Goal: Task Accomplishment & Management: Manage account settings

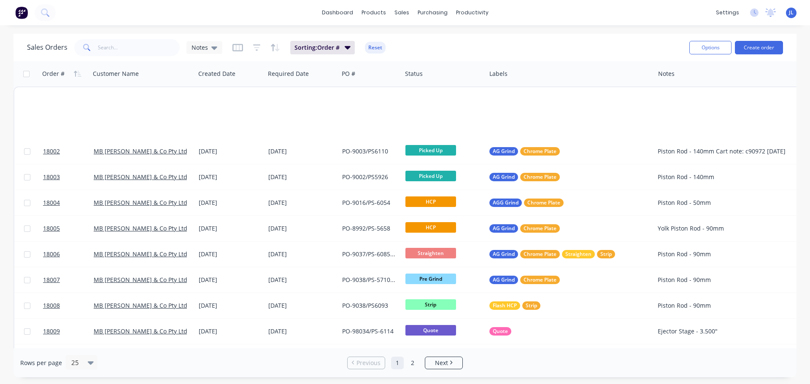
scroll to position [380, 0]
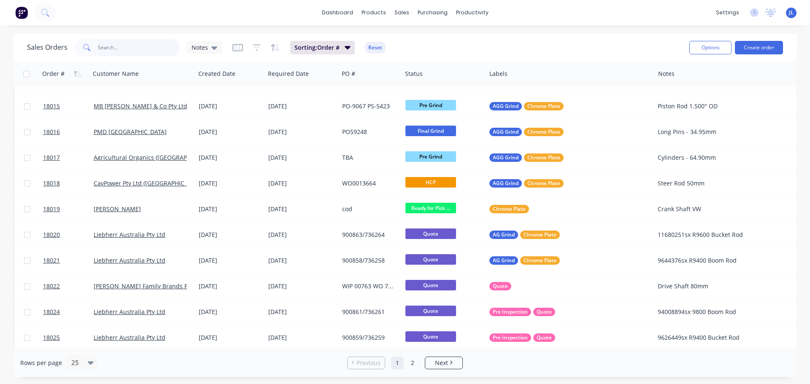
click at [147, 52] on input "text" at bounding box center [139, 47] width 82 height 17
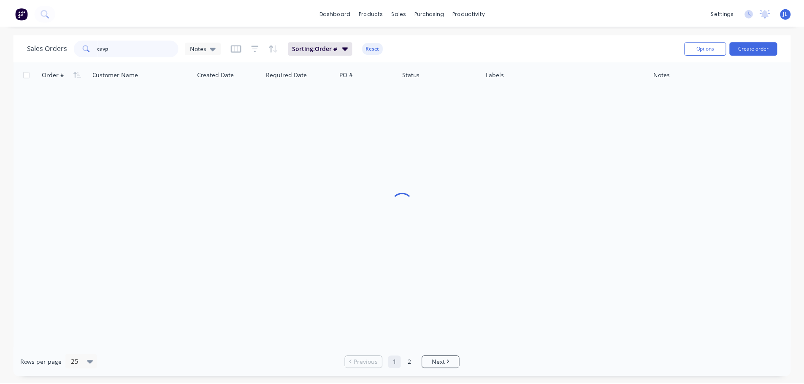
scroll to position [0, 0]
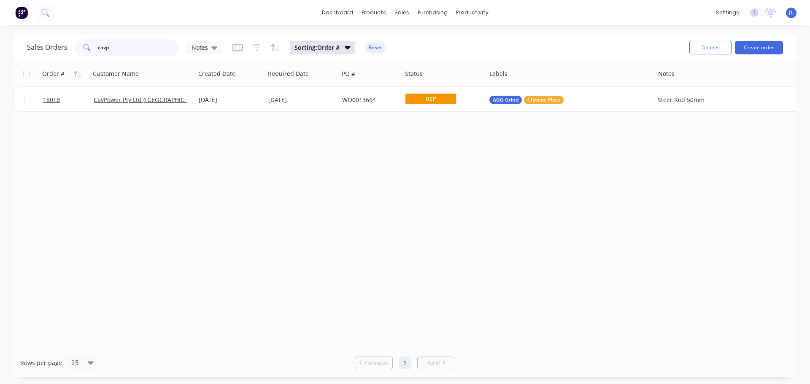
drag, startPoint x: 129, startPoint y: 49, endPoint x: 58, endPoint y: 51, distance: 70.9
click at [58, 51] on div "Sales Orders cavp Notes" at bounding box center [124, 47] width 195 height 17
type input "aaron"
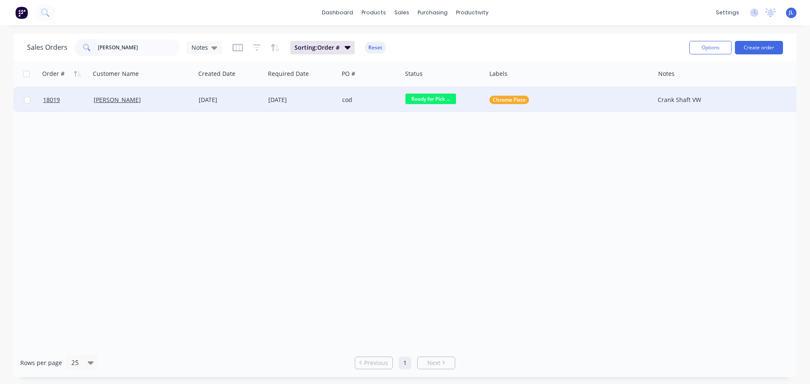
click at [373, 105] on div "cod" at bounding box center [370, 99] width 63 height 25
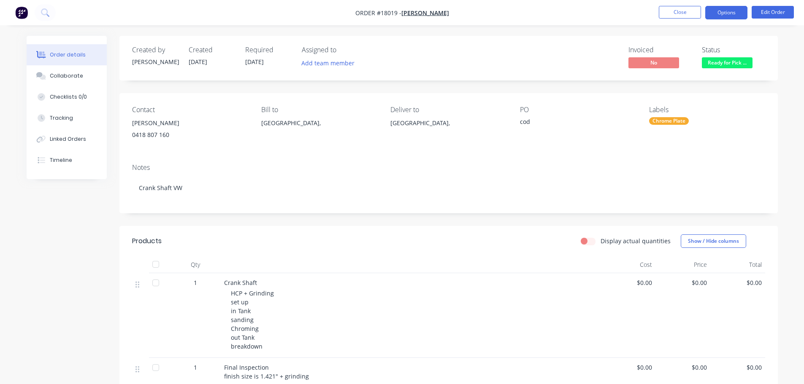
click at [720, 10] on button "Options" at bounding box center [726, 12] width 42 height 13
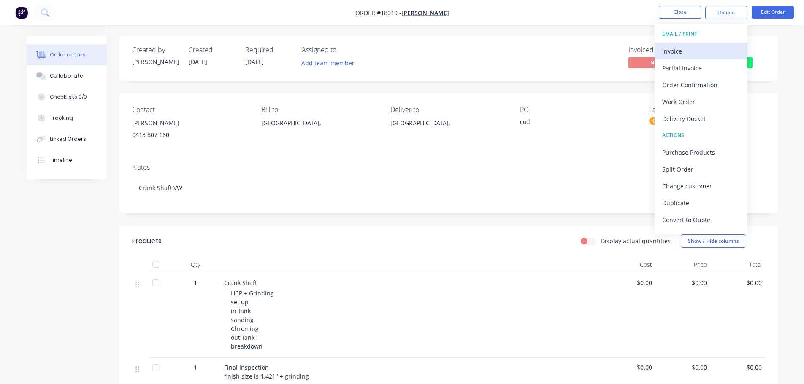
click at [695, 52] on div "Invoice" at bounding box center [701, 51] width 78 height 12
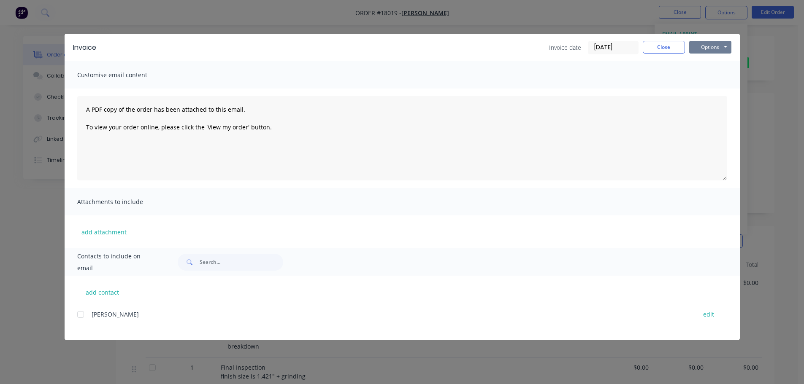
click at [723, 48] on button "Options" at bounding box center [710, 47] width 42 height 13
click at [720, 59] on button "Preview" at bounding box center [716, 62] width 54 height 14
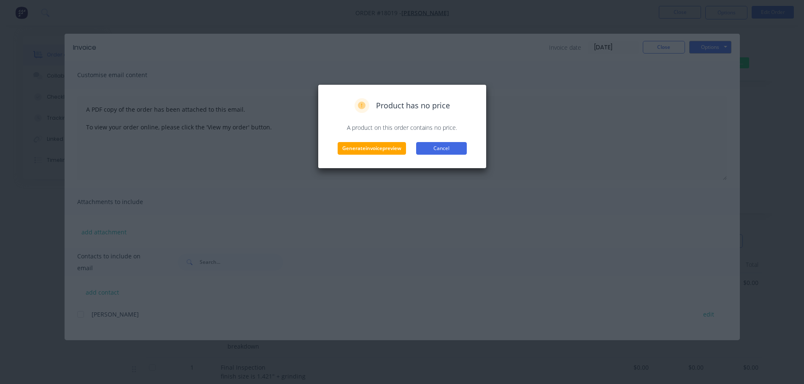
click at [456, 147] on button "Cancel" at bounding box center [441, 148] width 51 height 13
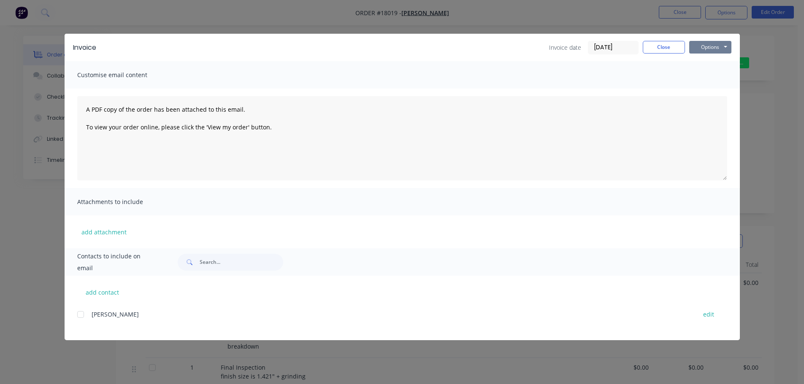
click at [707, 49] on button "Options" at bounding box center [710, 47] width 42 height 13
click at [695, 68] on button "Preview" at bounding box center [716, 62] width 54 height 14
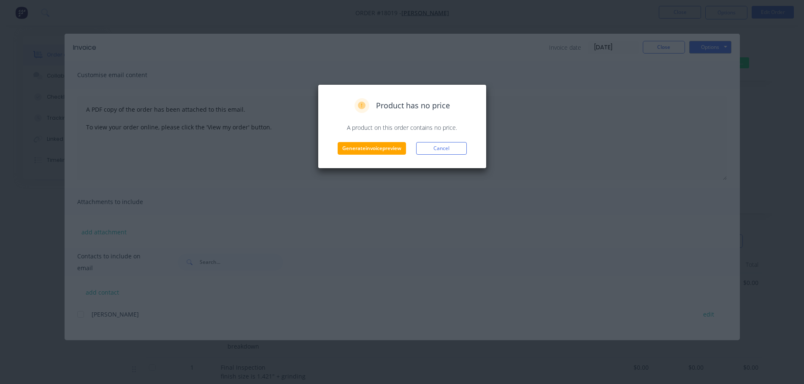
click at [355, 158] on div "Product has no price A product on this order contains no price. Generate invoic…" at bounding box center [402, 126] width 169 height 84
click at [357, 154] on button "Generate invoice preview" at bounding box center [371, 148] width 68 height 13
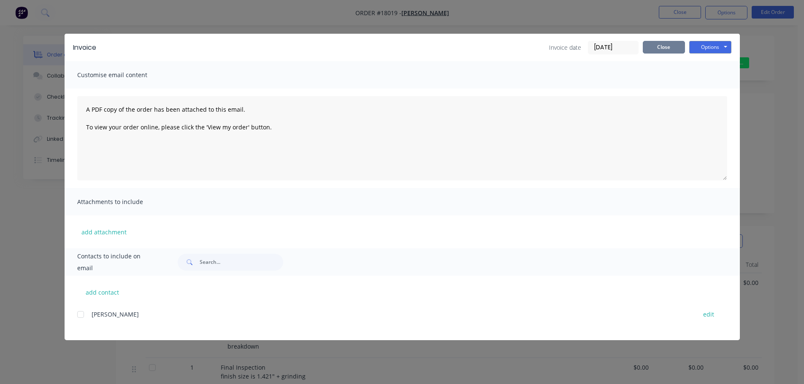
click at [670, 49] on button "Close" at bounding box center [663, 47] width 42 height 13
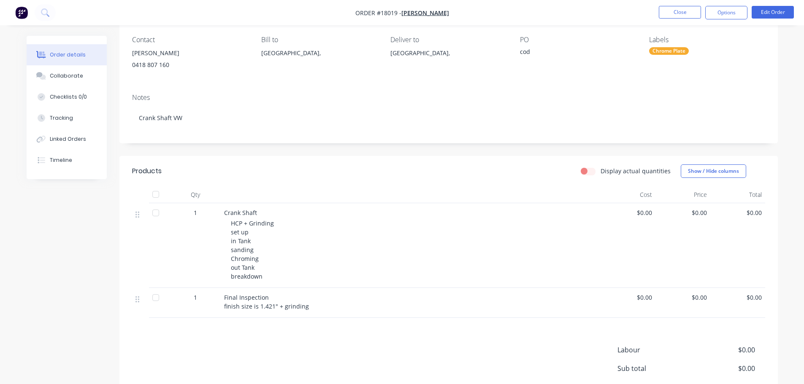
scroll to position [70, 0]
drag, startPoint x: 224, startPoint y: 212, endPoint x: 285, endPoint y: 275, distance: 88.0
click at [285, 275] on div "Crank Shaft HCP + Grinding set up in Tank sanding Chroming out Tank breakdown" at bounding box center [411, 246] width 380 height 85
click at [772, 18] on button "Edit Order" at bounding box center [772, 12] width 42 height 13
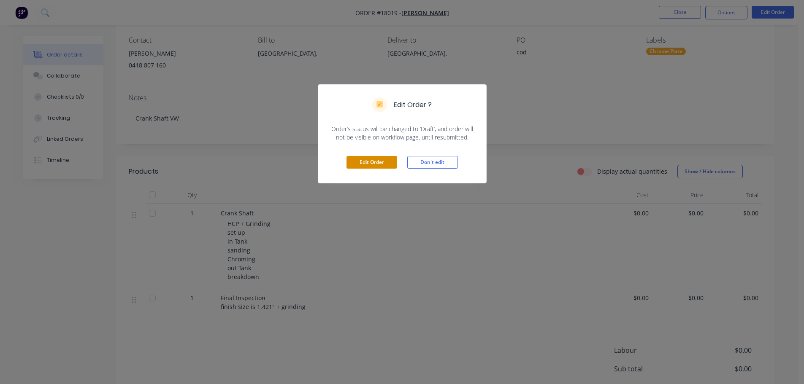
click at [392, 166] on button "Edit Order" at bounding box center [371, 162] width 51 height 13
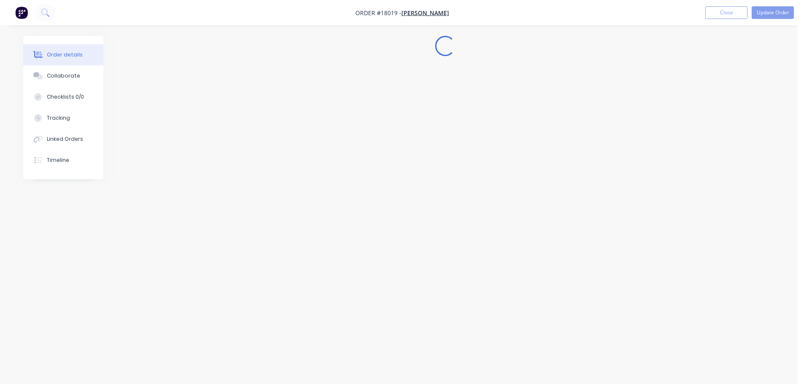
scroll to position [0, 0]
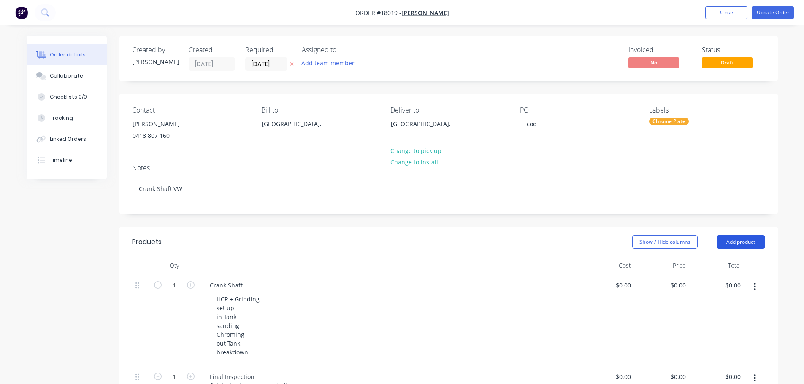
click at [731, 238] on button "Add product" at bounding box center [740, 241] width 49 height 13
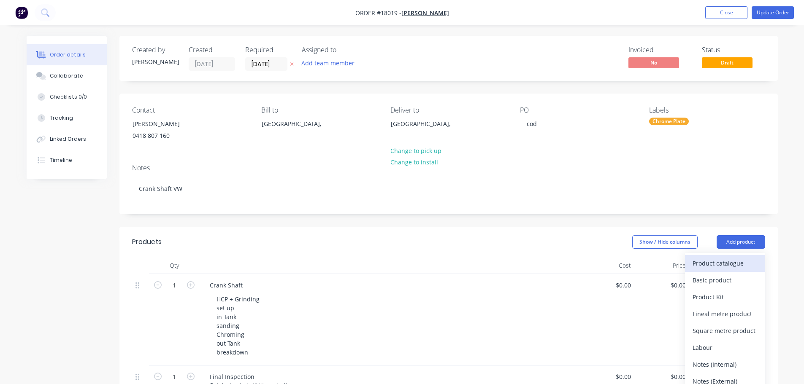
click at [725, 264] on div "Product catalogue" at bounding box center [724, 263] width 65 height 12
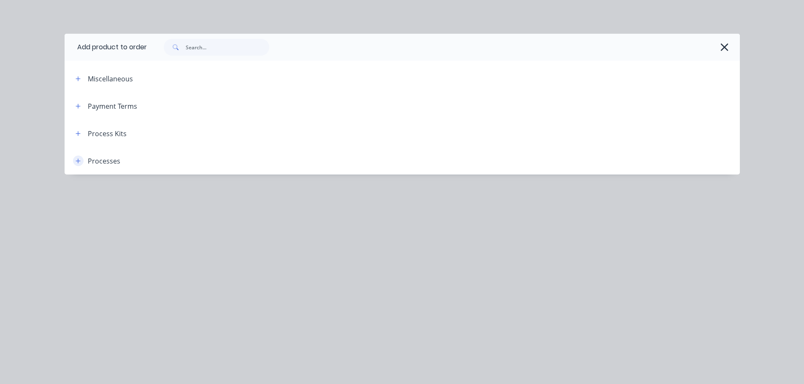
click at [76, 163] on icon "button" at bounding box center [78, 161] width 5 height 6
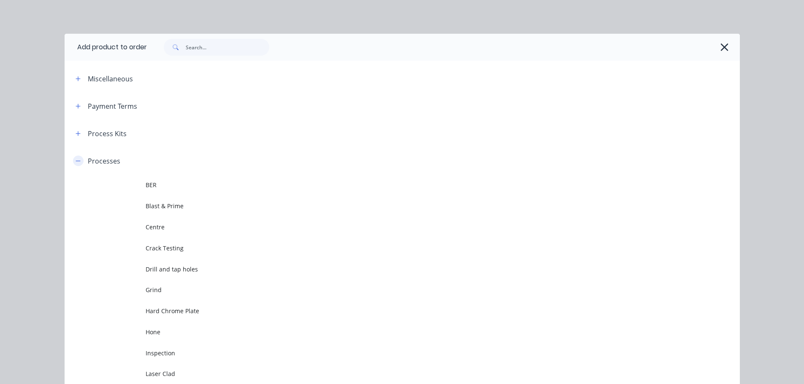
click at [76, 159] on icon "button" at bounding box center [78, 161] width 5 height 6
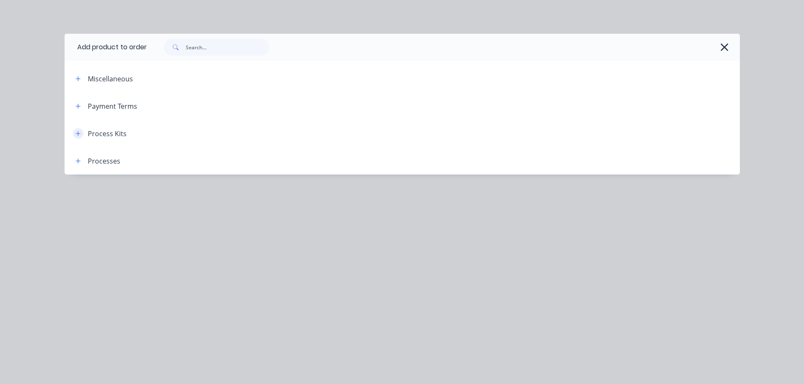
click at [76, 135] on icon "button" at bounding box center [78, 134] width 5 height 6
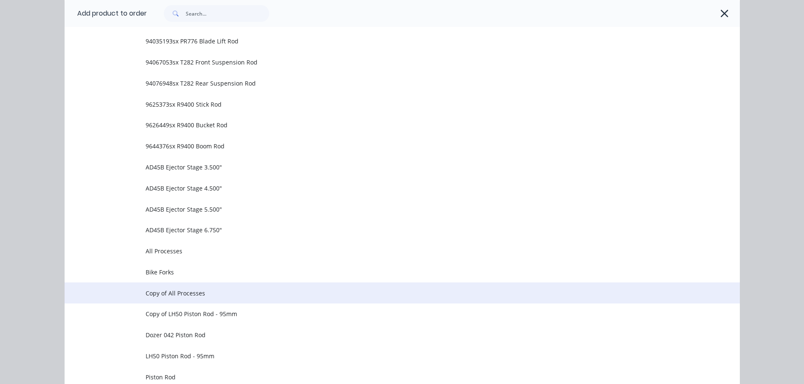
scroll to position [499, 0]
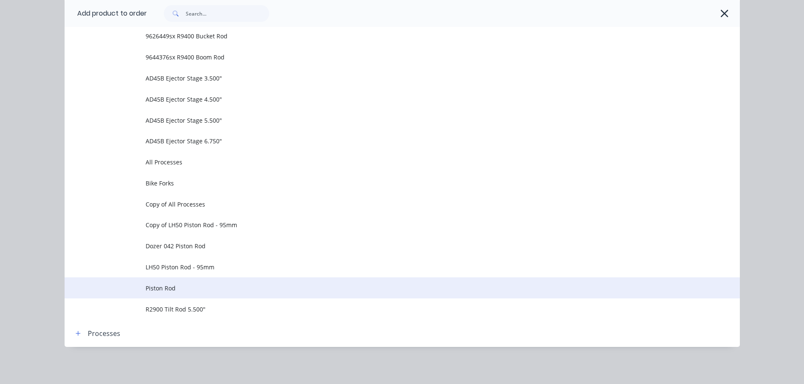
click at [193, 288] on span "Piston Rod" at bounding box center [383, 288] width 475 height 9
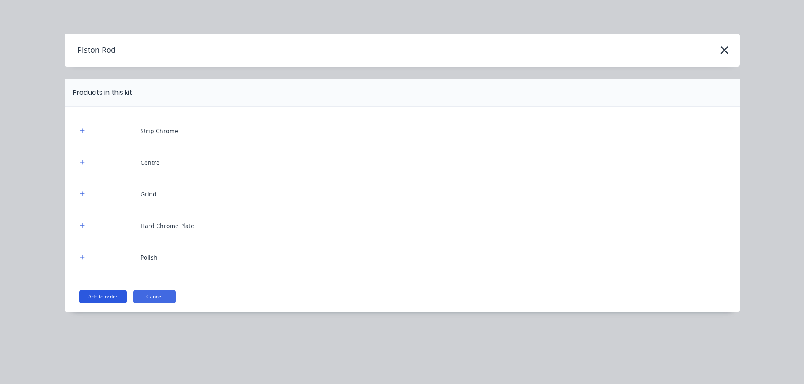
click at [94, 298] on button "Add to order" at bounding box center [102, 296] width 47 height 13
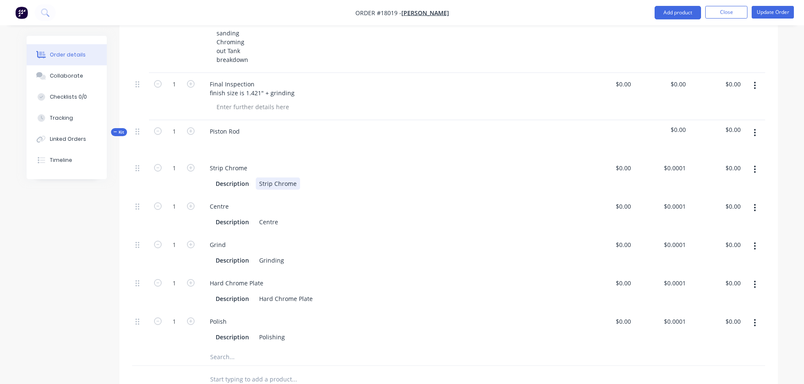
scroll to position [211, 0]
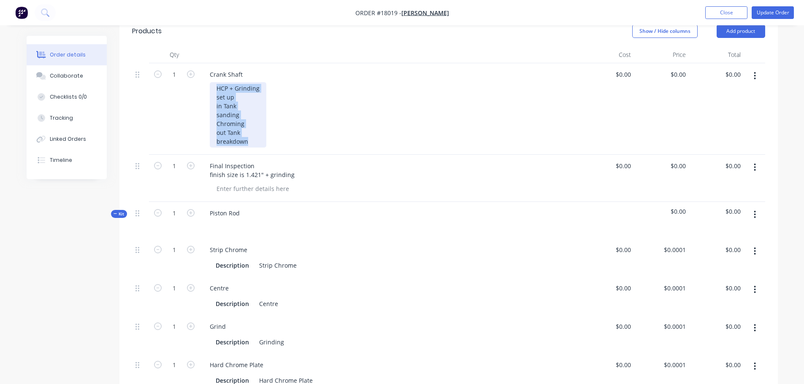
drag, startPoint x: 225, startPoint y: 89, endPoint x: 263, endPoint y: 140, distance: 63.9
click at [263, 140] on div "HCP + Grinding set up in Tank sanding Chroming out Tank breakdown" at bounding box center [238, 114] width 57 height 65
copy div "HCP + Grinding set up in Tank sanding Chroming out Tank breakdown"
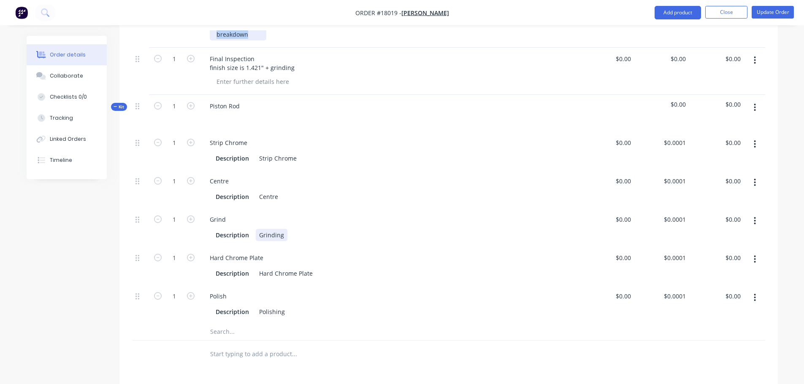
scroll to position [337, 0]
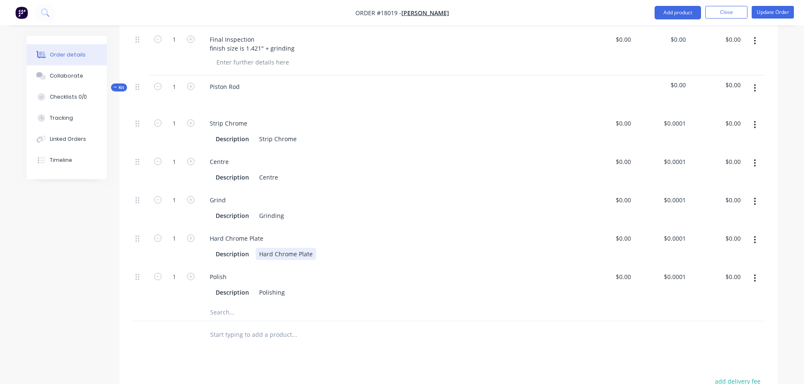
click at [277, 255] on div "Hard Chrome Plate" at bounding box center [286, 254] width 60 height 12
drag, startPoint x: 259, startPoint y: 254, endPoint x: 326, endPoint y: 254, distance: 67.5
click at [326, 254] on div "Description Hard Chrome Plate" at bounding box center [387, 254] width 351 height 12
paste div
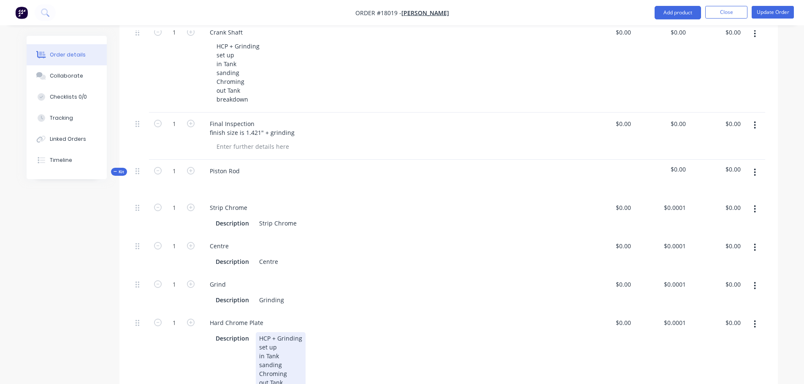
scroll to position [211, 0]
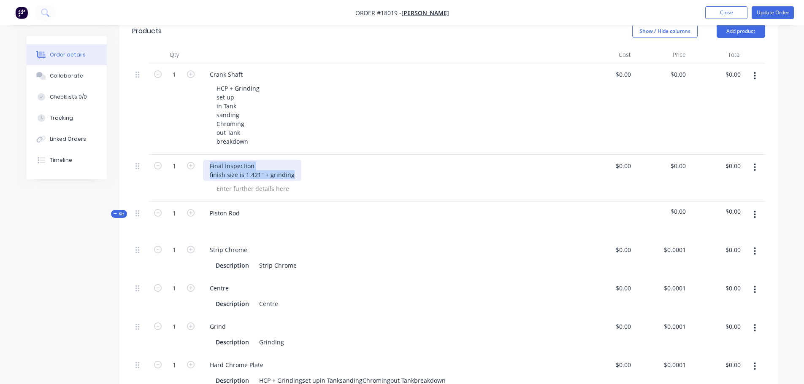
drag, startPoint x: 210, startPoint y: 165, endPoint x: 309, endPoint y: 174, distance: 99.6
click at [309, 174] on div "Final Inspection finish size is 1.421" + grinding" at bounding box center [389, 170] width 373 height 21
copy div "Final Inspection finish size is 1.421" + grinding"
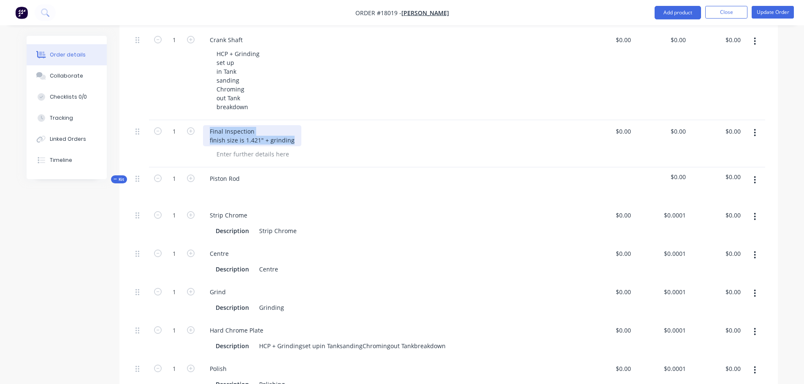
scroll to position [422, 0]
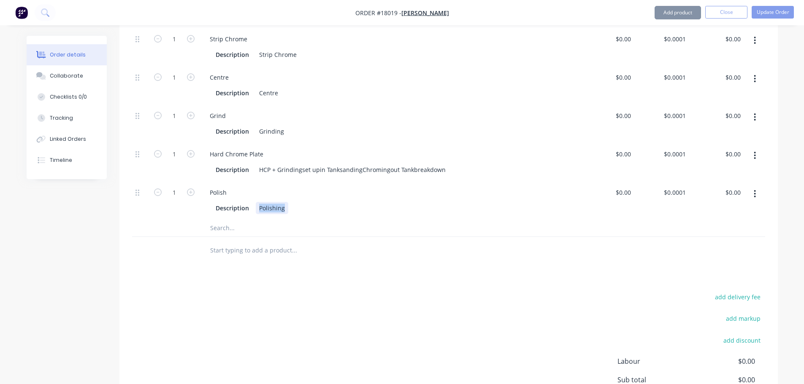
drag, startPoint x: 259, startPoint y: 205, endPoint x: 308, endPoint y: 205, distance: 48.9
click at [308, 205] on div "Description Polishing" at bounding box center [387, 208] width 351 height 12
paste div
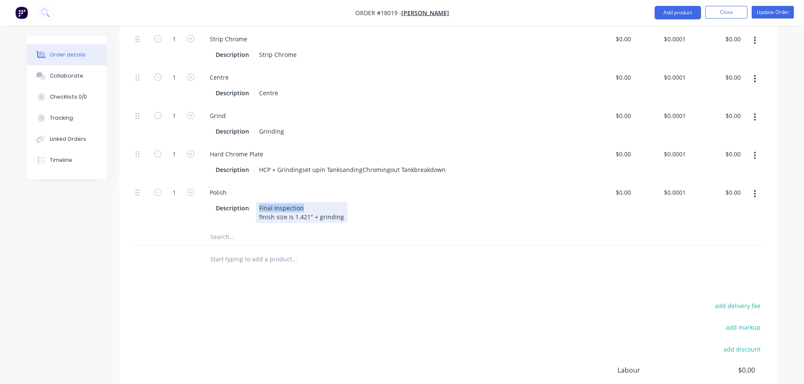
drag, startPoint x: 302, startPoint y: 207, endPoint x: 253, endPoint y: 210, distance: 49.0
click at [253, 210] on div "Description Final Inspection finish size is 1.421" + grinding" at bounding box center [387, 212] width 351 height 21
copy div "Final Inspection"
click at [229, 192] on div "Polish" at bounding box center [218, 192] width 30 height 12
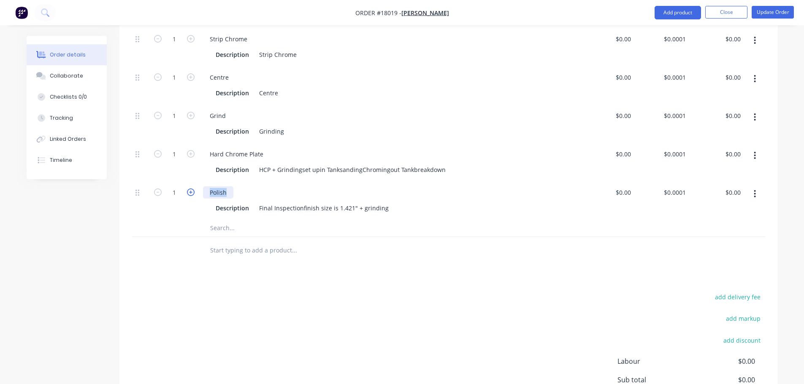
drag, startPoint x: 229, startPoint y: 192, endPoint x: 186, endPoint y: 194, distance: 43.0
click at [186, 194] on div "1 Polish Description Final Inspectionfinish size is 1.421" + grinding $0.00 $0.…" at bounding box center [448, 200] width 633 height 38
paste div
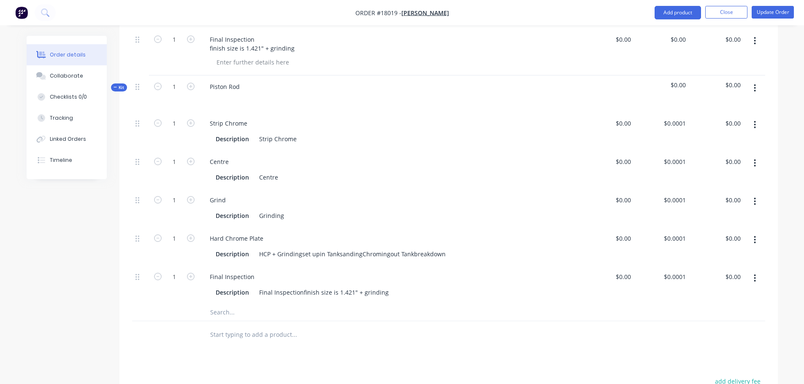
click at [752, 240] on button "button" at bounding box center [754, 239] width 20 height 15
click at [705, 293] on div "Delete" at bounding box center [724, 296] width 65 height 12
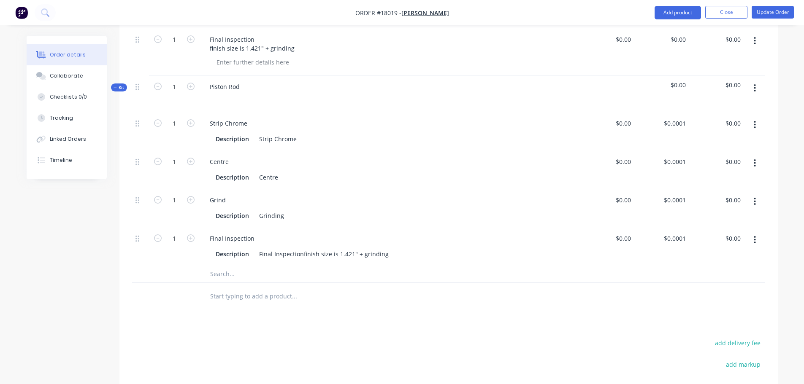
click at [753, 205] on icon "button" at bounding box center [754, 201] width 2 height 9
click at [703, 250] on button "Delete" at bounding box center [725, 257] width 80 height 17
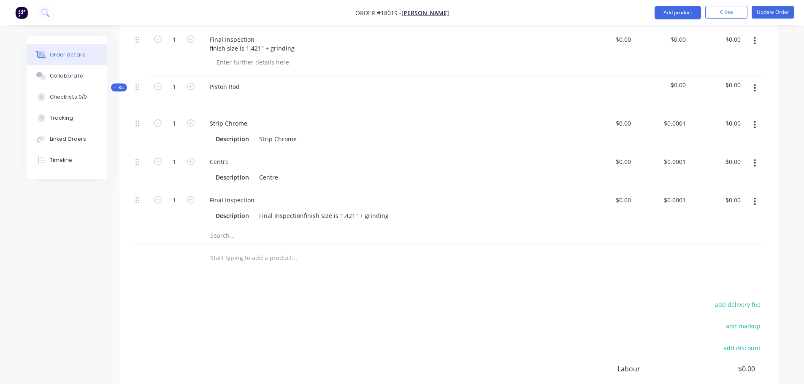
click at [754, 165] on icon "button" at bounding box center [755, 163] width 2 height 8
click at [715, 216] on div "Delete" at bounding box center [724, 219] width 65 height 12
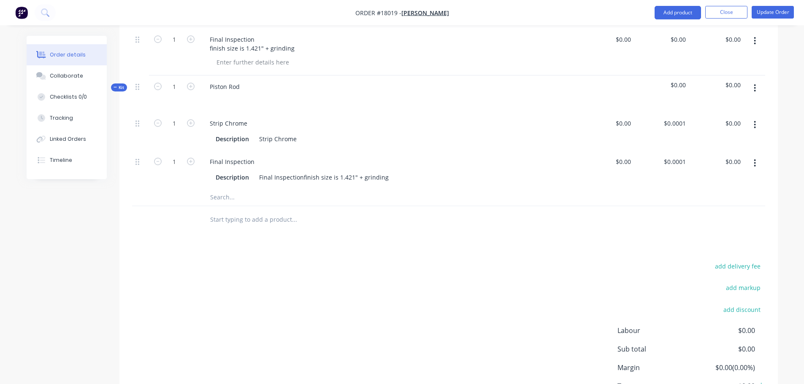
click at [756, 124] on button "button" at bounding box center [754, 124] width 20 height 15
click at [708, 178] on div "Delete" at bounding box center [724, 181] width 65 height 12
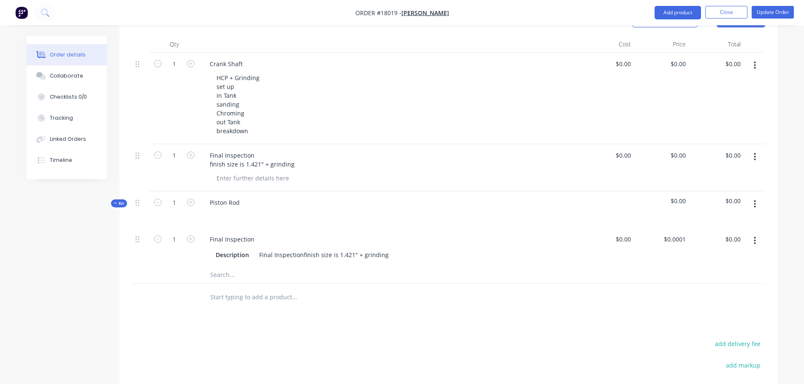
scroll to position [211, 0]
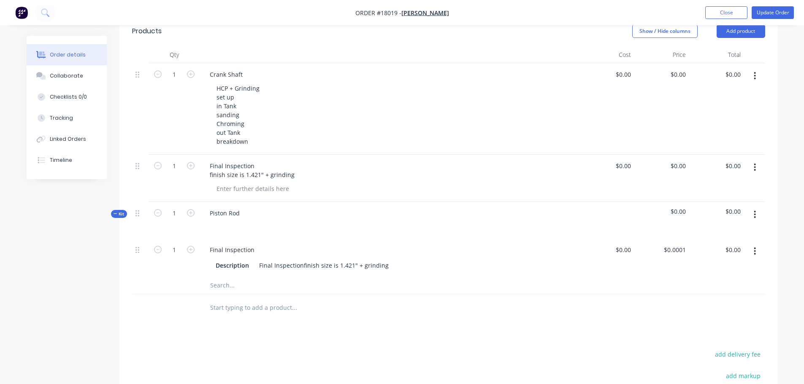
click at [756, 210] on button "button" at bounding box center [754, 214] width 20 height 15
click at [733, 236] on div "Add product to kit" at bounding box center [724, 237] width 65 height 12
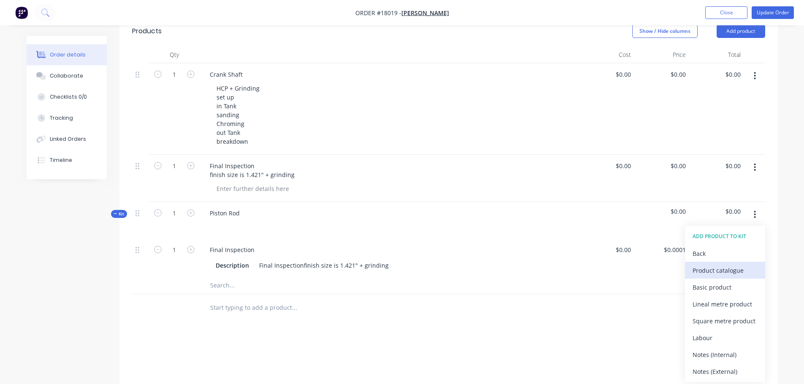
click at [719, 269] on div "Product catalogue" at bounding box center [724, 270] width 65 height 12
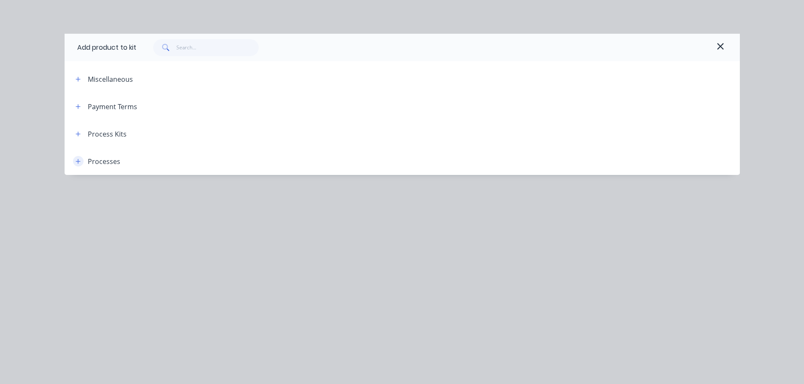
click at [81, 163] on button "button" at bounding box center [78, 161] width 11 height 11
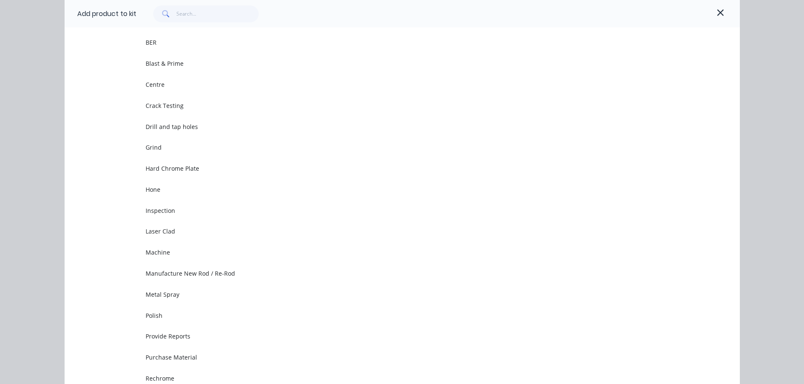
scroll to position [142, 0]
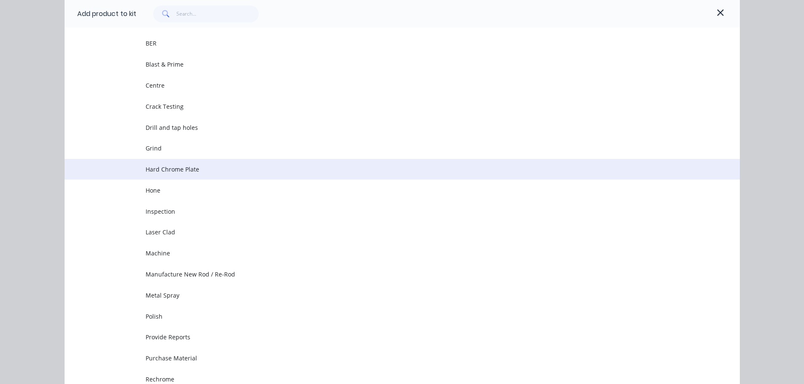
click at [198, 175] on td "Hard Chrome Plate" at bounding box center [443, 169] width 594 height 21
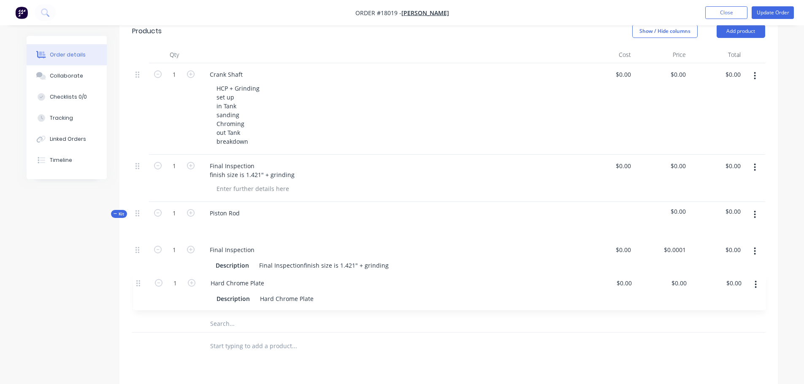
scroll to position [211, 0]
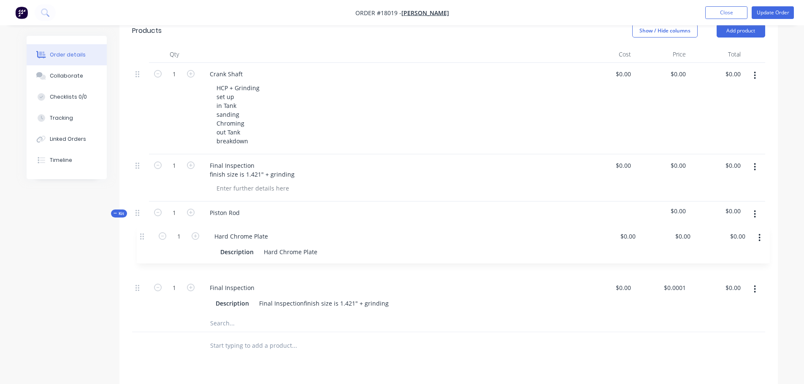
drag, startPoint x: 135, startPoint y: 290, endPoint x: 142, endPoint y: 234, distance: 56.9
click at [142, 234] on div "Kit 1 Piston Rod $0.00 $0.00 1 Final Inspection Description Final Inspectionfin…" at bounding box center [448, 267] width 633 height 131
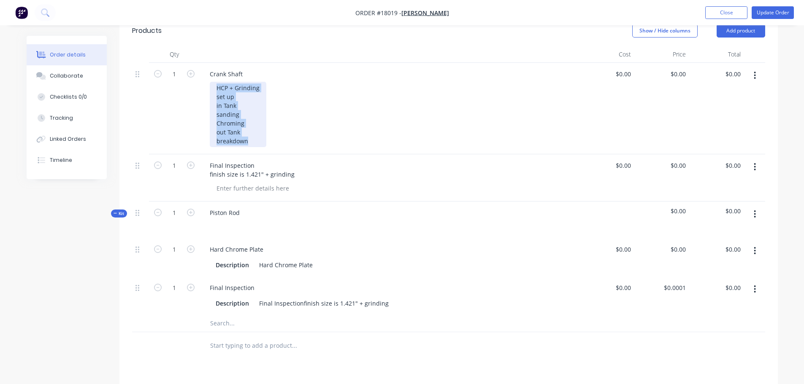
drag, startPoint x: 235, startPoint y: 132, endPoint x: 205, endPoint y: 83, distance: 57.1
click at [205, 83] on div "Crank Shaft HCP + Grinding set up in Tank sanding Chroming out Tank breakdown" at bounding box center [390, 109] width 380 height 92
copy div "HCP + Grinding set up in Tank sanding Chroming out Tank breakdown"
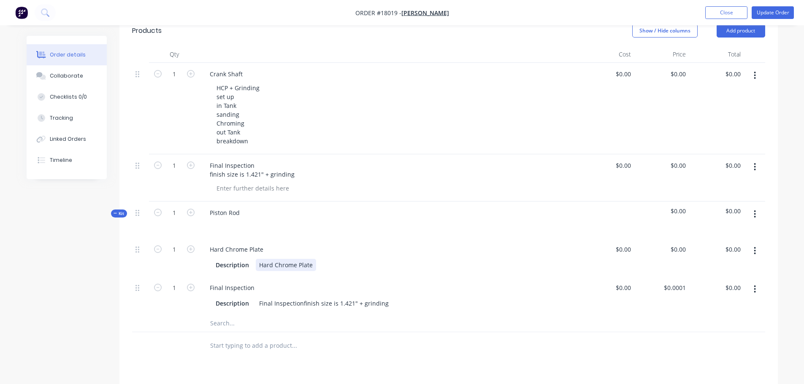
click at [261, 264] on div "Hard Chrome Plate" at bounding box center [286, 265] width 60 height 12
drag, startPoint x: 258, startPoint y: 264, endPoint x: 354, endPoint y: 264, distance: 96.2
click at [353, 264] on div "Description Hard Chrome Plate" at bounding box center [387, 265] width 351 height 12
paste div
click at [249, 72] on div "Crank Shaft" at bounding box center [389, 74] width 373 height 12
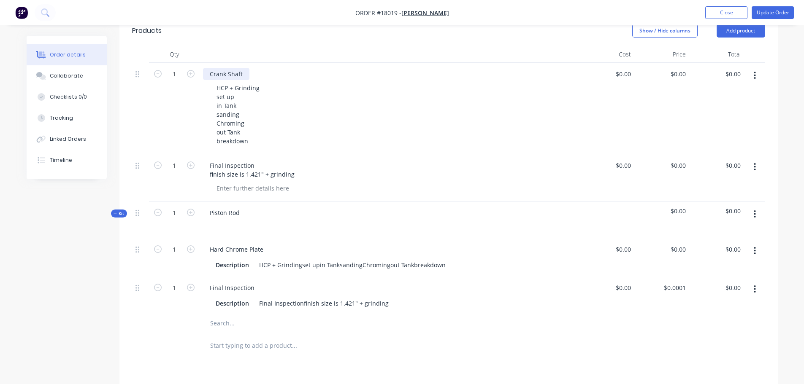
click at [244, 74] on div "Crank Shaft" at bounding box center [226, 74] width 46 height 12
drag, startPoint x: 246, startPoint y: 73, endPoint x: 195, endPoint y: 74, distance: 51.5
click at [195, 74] on div "1 Crank Shaft HCP + Grinding set up in Tank sanding Chroming out Tank breakdown…" at bounding box center [448, 109] width 633 height 92
copy div "Crank Shaft"
click at [243, 215] on div "Piston Rod" at bounding box center [224, 213] width 43 height 12
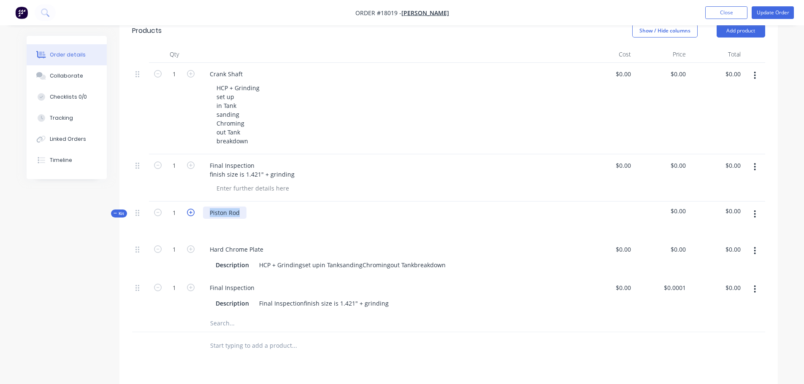
drag, startPoint x: 244, startPoint y: 213, endPoint x: 193, endPoint y: 213, distance: 50.6
click at [193, 213] on div "Kit 1 Piston Rod $0.00 $0.00" at bounding box center [448, 220] width 633 height 37
paste div
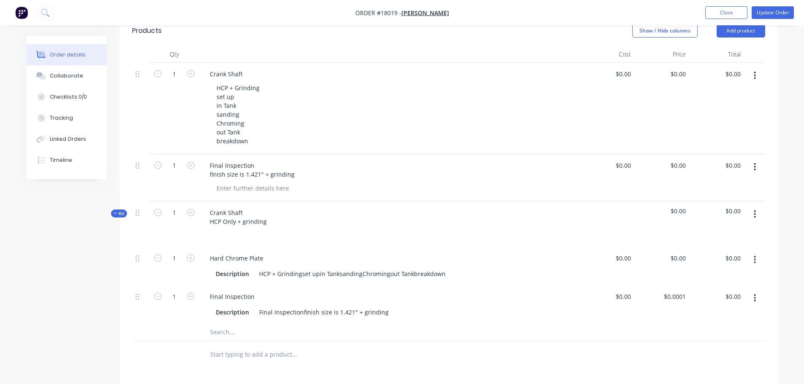
click at [71, 262] on div "Created by Kevin Created 20/08/25 Required 03/09/25 Assigned to Add team member…" at bounding box center [402, 204] width 751 height 759
click at [241, 223] on div "Crank Shaft HCP Only + grinding" at bounding box center [238, 217] width 70 height 21
click at [75, 256] on div "Created by Kevin Created 20/08/25 Required 03/09/25 Assigned to Add team member…" at bounding box center [402, 204] width 751 height 759
click at [752, 165] on button "button" at bounding box center [754, 166] width 20 height 15
click at [716, 234] on div "Delete" at bounding box center [724, 240] width 65 height 12
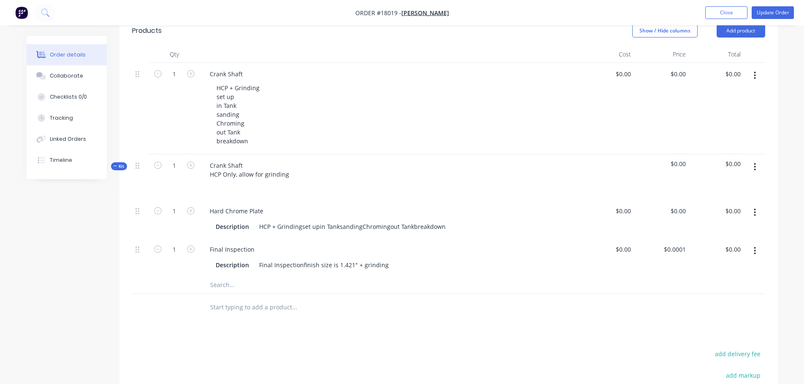
click at [751, 74] on button "button" at bounding box center [754, 75] width 20 height 15
click at [712, 153] on div "Delete" at bounding box center [724, 148] width 65 height 12
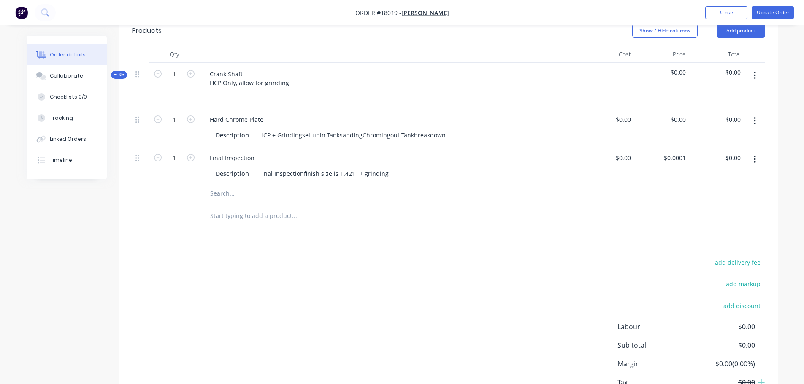
scroll to position [169, 0]
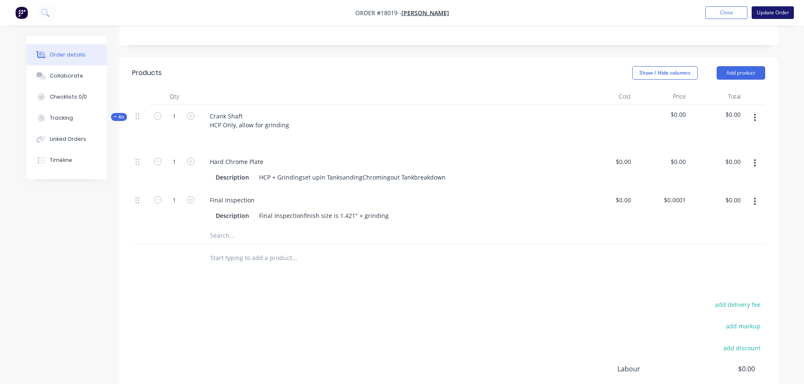
click at [764, 13] on button "Update Order" at bounding box center [772, 12] width 42 height 13
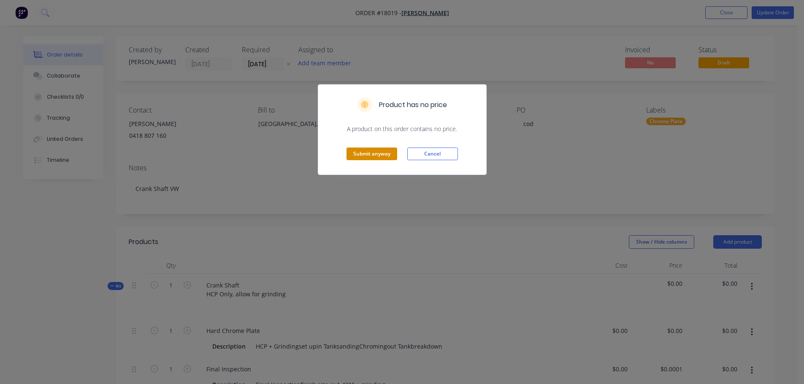
click at [367, 155] on button "Submit anyway" at bounding box center [371, 154] width 51 height 13
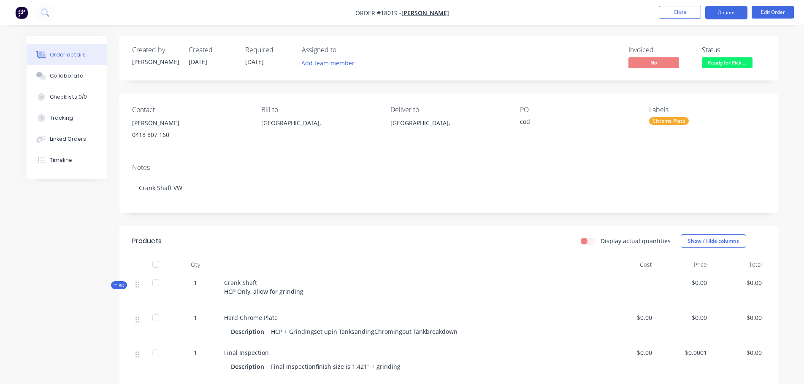
click at [727, 8] on button "Options" at bounding box center [726, 12] width 42 height 13
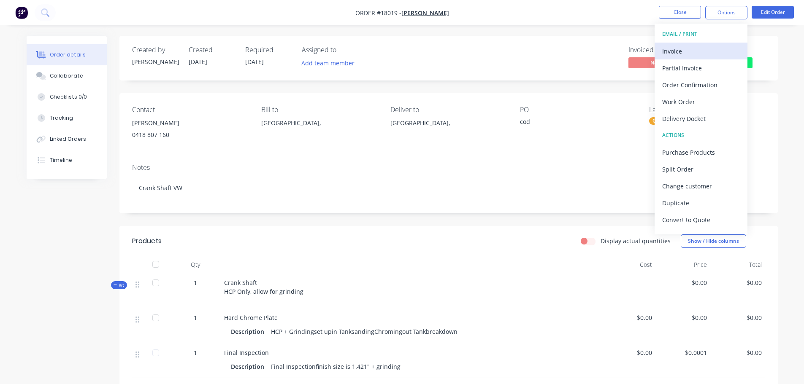
click at [681, 52] on div "Invoice" at bounding box center [701, 51] width 78 height 12
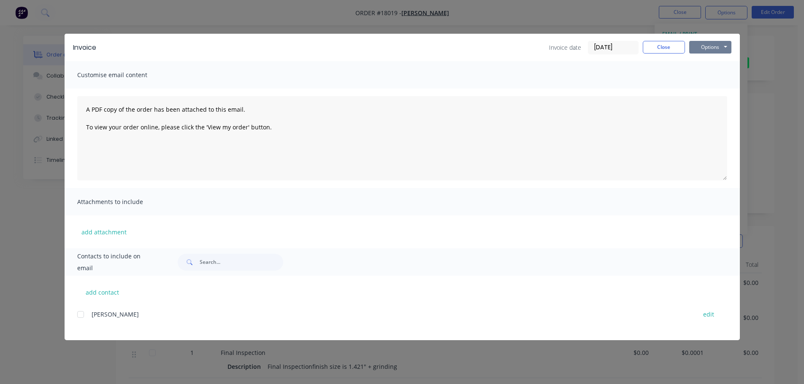
click at [714, 51] on button "Options" at bounding box center [710, 47] width 42 height 13
click at [712, 60] on button "Preview" at bounding box center [716, 62] width 54 height 14
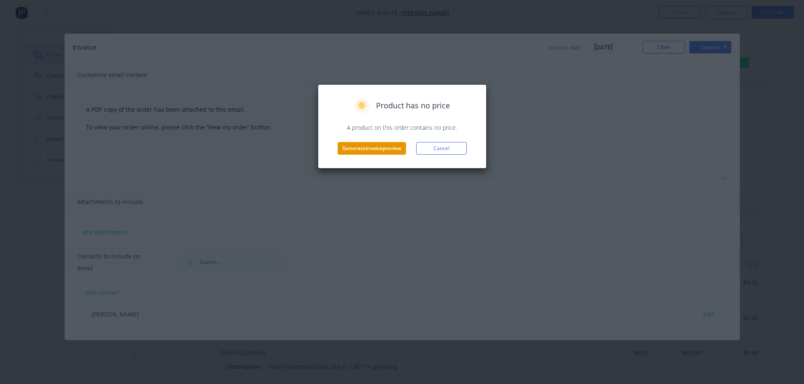
click at [396, 149] on button "Generate invoice preview" at bounding box center [371, 148] width 68 height 13
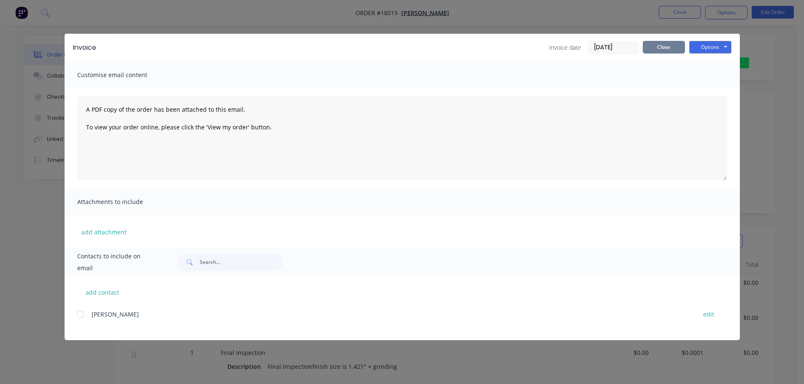
click at [654, 48] on button "Close" at bounding box center [663, 47] width 42 height 13
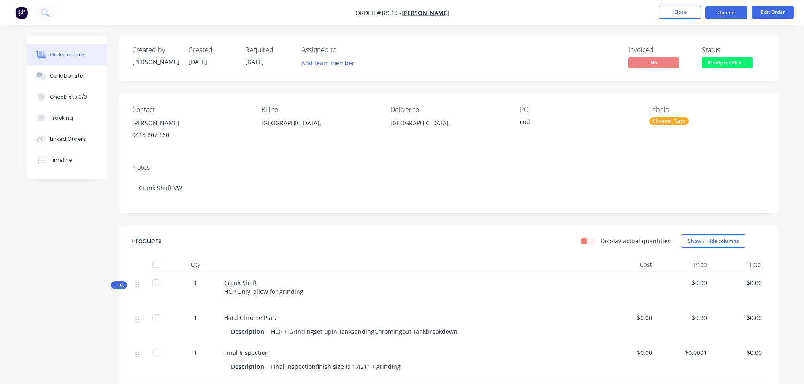
click at [715, 13] on button "Options" at bounding box center [726, 12] width 42 height 13
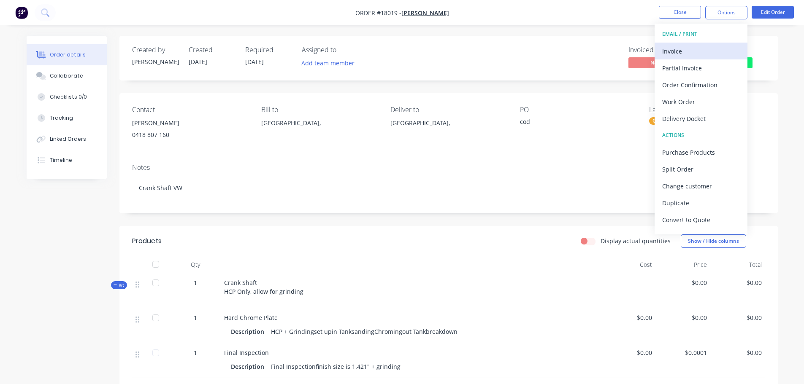
click at [696, 46] on div "Invoice" at bounding box center [701, 51] width 78 height 12
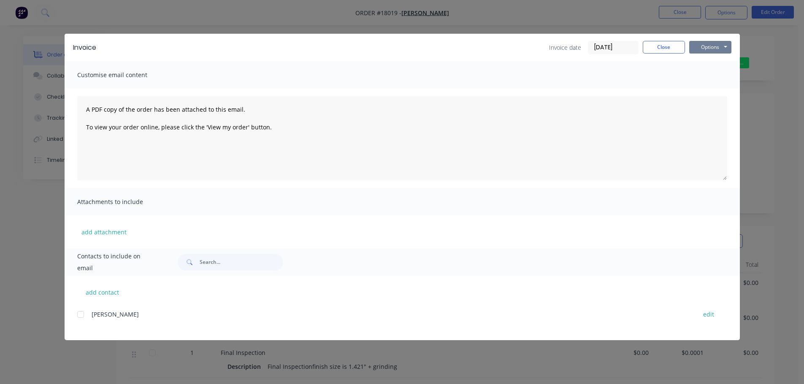
click at [709, 49] on button "Options" at bounding box center [710, 47] width 42 height 13
click at [702, 73] on button "Print" at bounding box center [716, 76] width 54 height 14
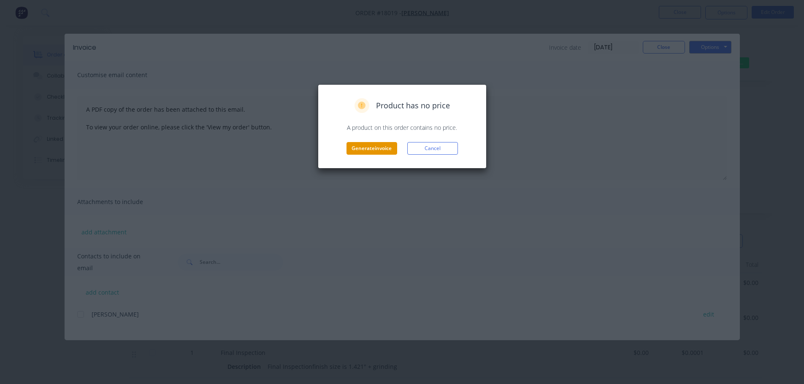
click at [372, 152] on button "Generate invoice" at bounding box center [371, 148] width 51 height 13
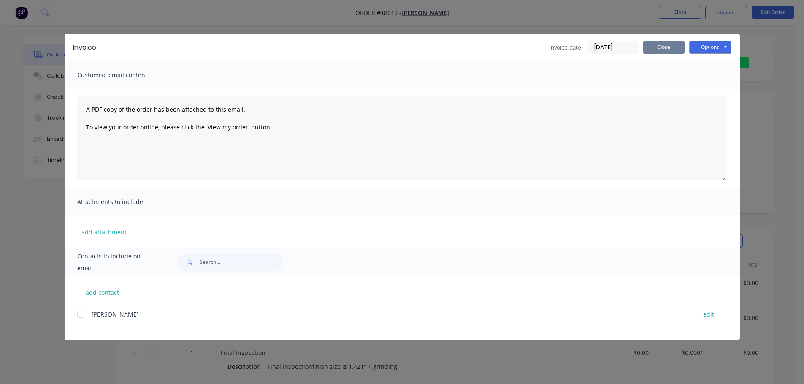
click at [671, 51] on button "Close" at bounding box center [663, 47] width 42 height 13
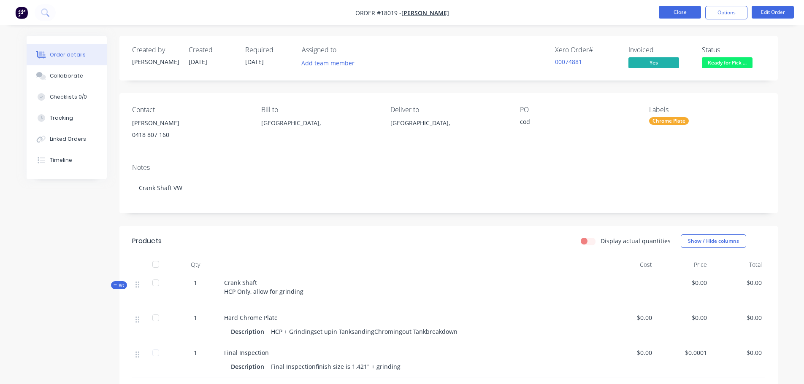
click at [677, 9] on button "Close" at bounding box center [679, 12] width 42 height 13
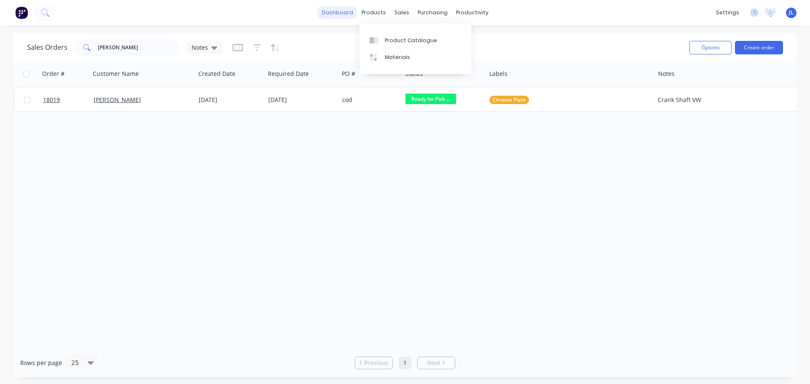
click at [340, 9] on link "dashboard" at bounding box center [338, 12] width 40 height 13
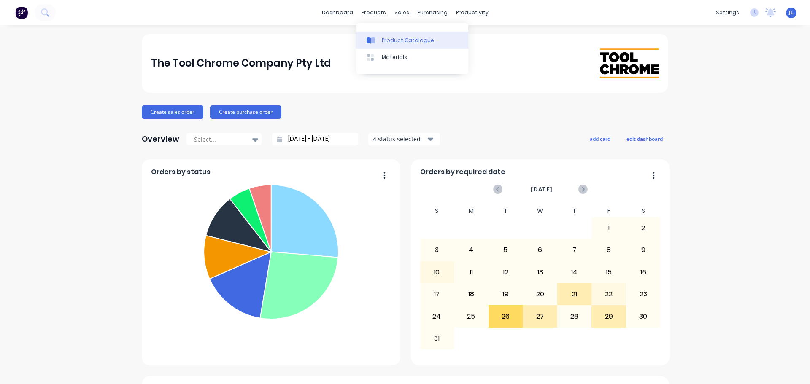
click at [382, 40] on div "Product Catalogue" at bounding box center [408, 41] width 52 height 8
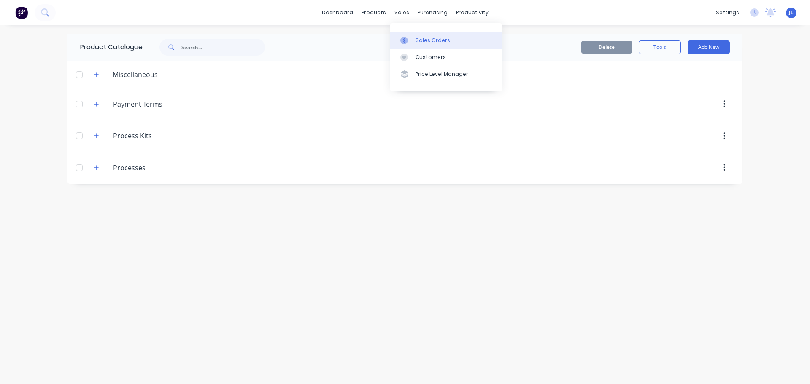
click at [409, 47] on link "Sales Orders" at bounding box center [446, 40] width 112 height 17
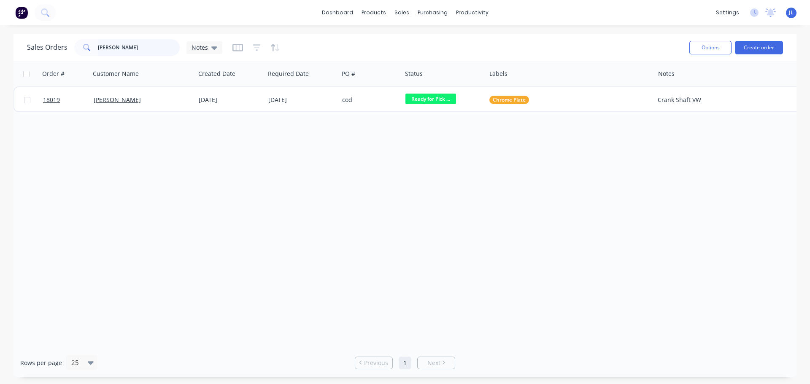
click at [134, 47] on input "aaron" at bounding box center [139, 47] width 82 height 17
type input "a"
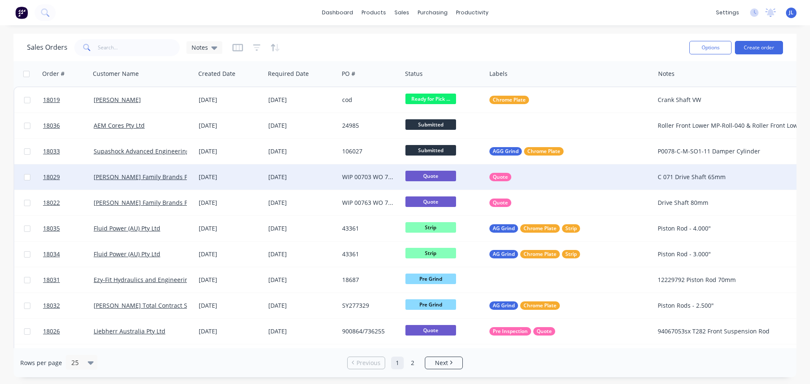
click at [292, 175] on div "21 Aug 2025" at bounding box center [301, 177] width 67 height 8
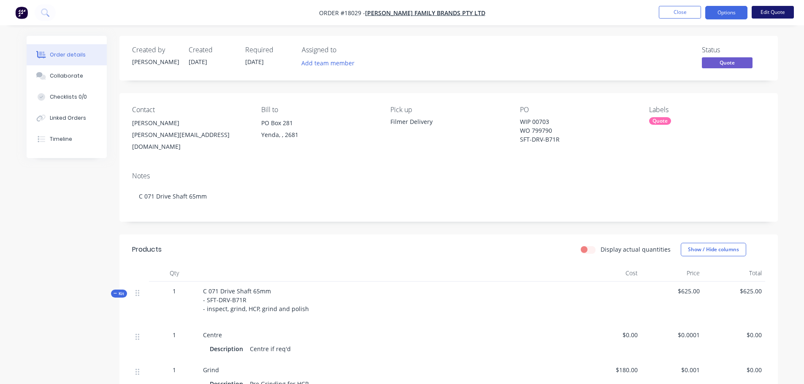
click at [782, 11] on button "Edit Quote" at bounding box center [772, 12] width 42 height 13
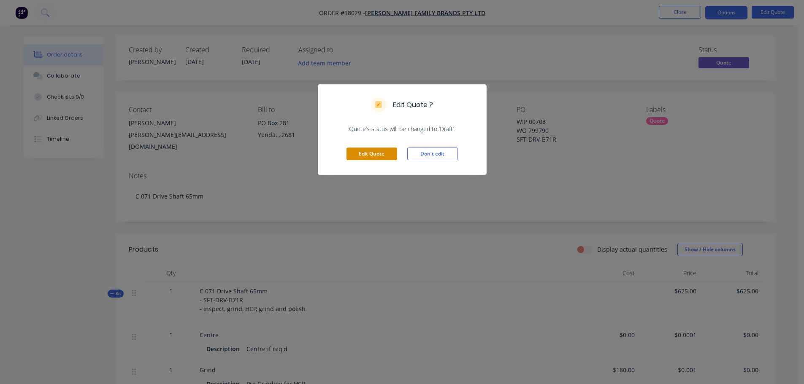
click at [392, 159] on button "Edit Quote" at bounding box center [371, 154] width 51 height 13
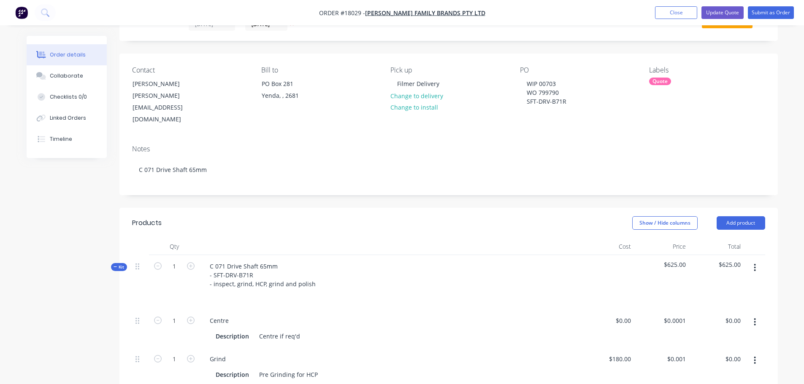
scroll to position [84, 0]
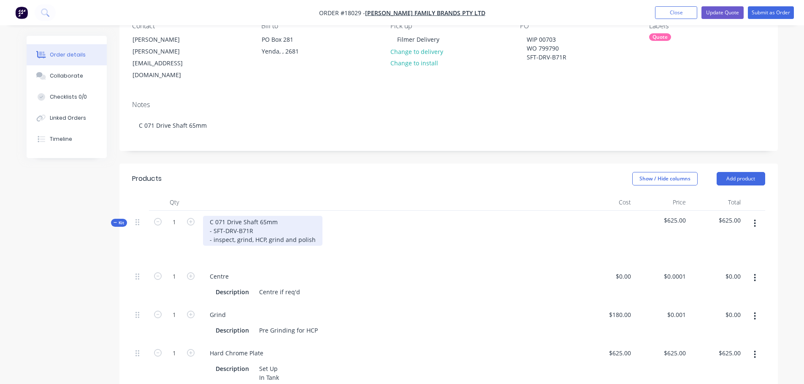
click at [268, 216] on div "C 071 Drive Shaft 65mm - SFT-DRV-B71R - inspect, grind, HCP, grind and polish" at bounding box center [262, 231] width 119 height 30
click at [369, 175] on header "Products Show / Hide columns Add product" at bounding box center [448, 179] width 658 height 30
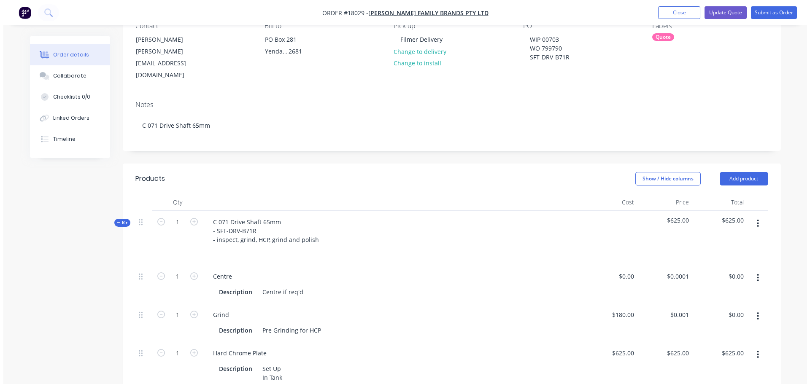
scroll to position [0, 0]
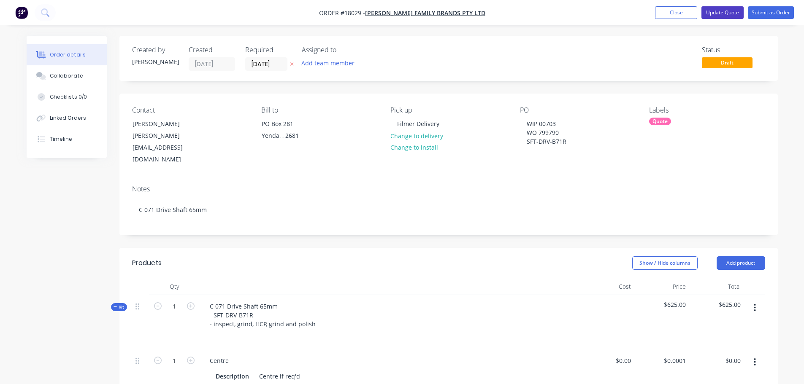
click at [718, 11] on button "Update Quote" at bounding box center [722, 12] width 42 height 13
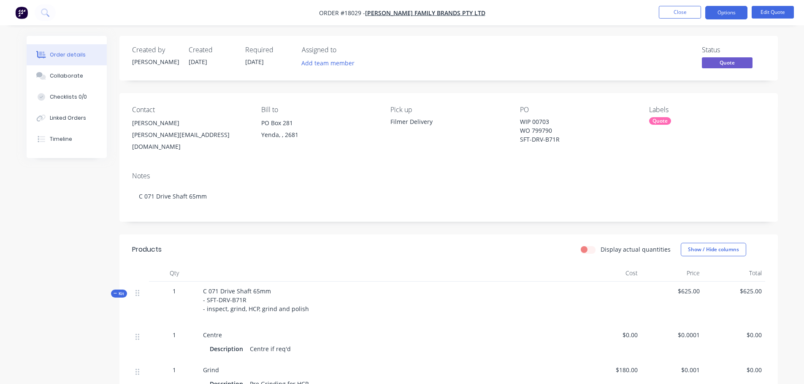
click at [658, 11] on ul "Close Options Edit Quote" at bounding box center [725, 12] width 155 height 13
click at [710, 15] on button "Options" at bounding box center [726, 12] width 42 height 13
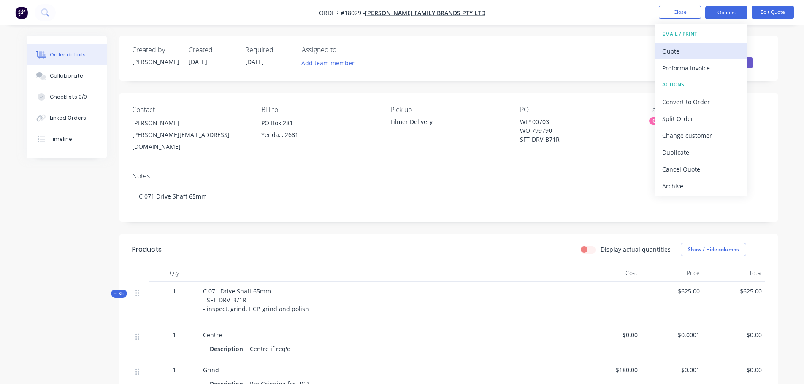
click at [696, 49] on div "Quote" at bounding box center [701, 51] width 78 height 12
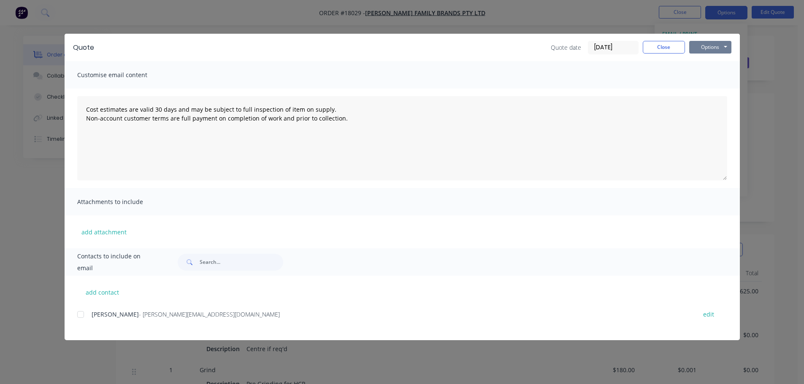
click at [709, 52] on button "Options" at bounding box center [710, 47] width 42 height 13
click at [723, 75] on button "Print" at bounding box center [716, 76] width 54 height 14
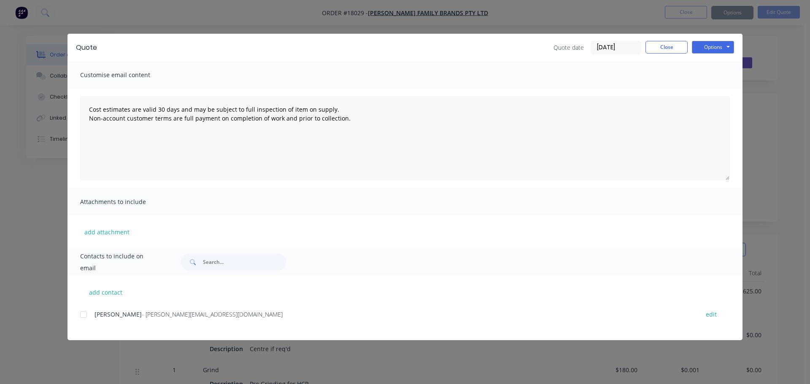
type textarea "Cost estimates are valid 30 days and may be subject to full inspection of item …"
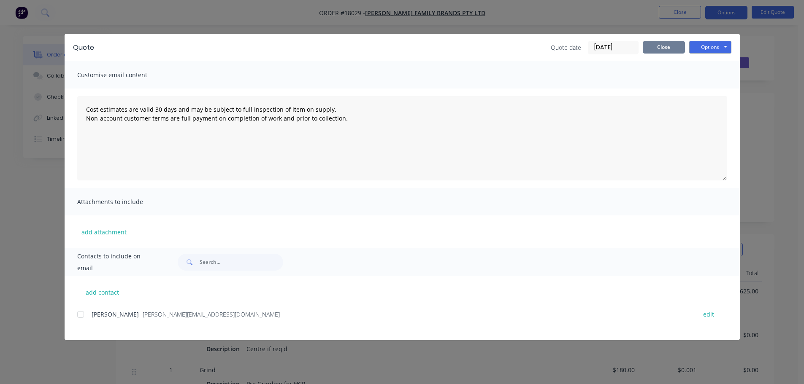
click at [669, 47] on button "Close" at bounding box center [663, 47] width 42 height 13
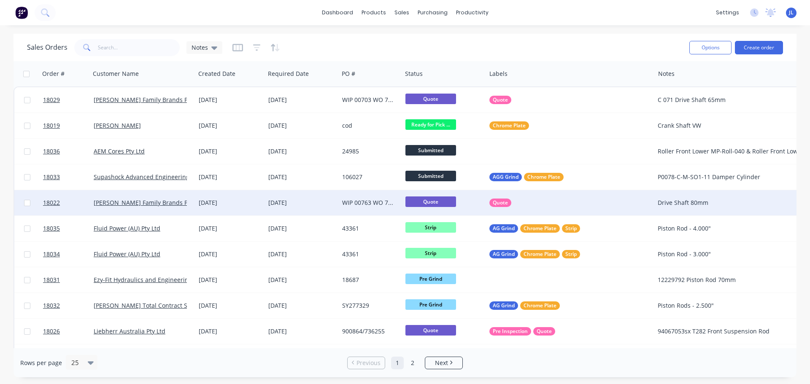
click at [349, 203] on div "WIP 00763 WO 799790 PLW FMP 01" at bounding box center [369, 203] width 54 height 8
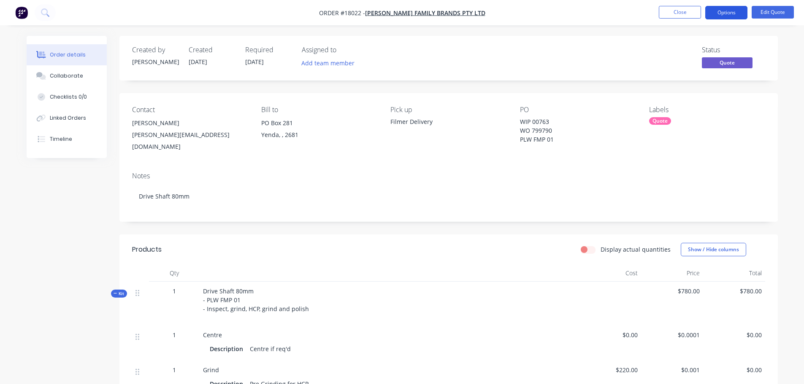
click at [728, 13] on button "Options" at bounding box center [726, 12] width 42 height 13
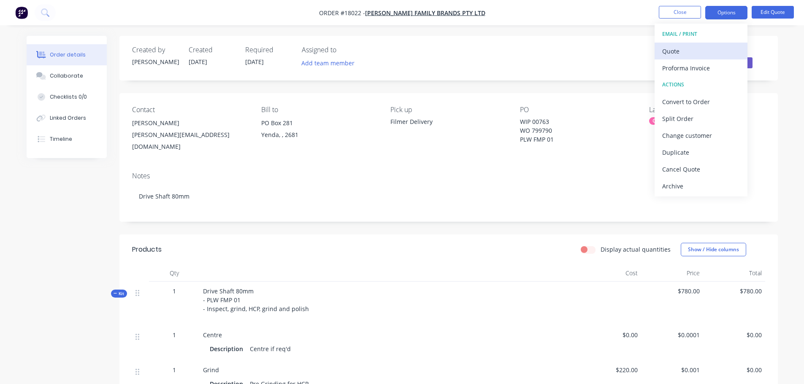
click at [688, 54] on div "Quote" at bounding box center [701, 51] width 78 height 12
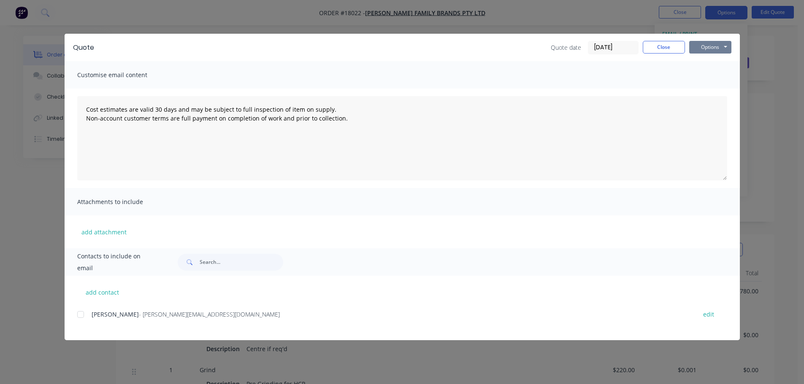
click at [714, 51] on button "Options" at bounding box center [710, 47] width 42 height 13
click at [712, 75] on button "Print" at bounding box center [716, 76] width 54 height 14
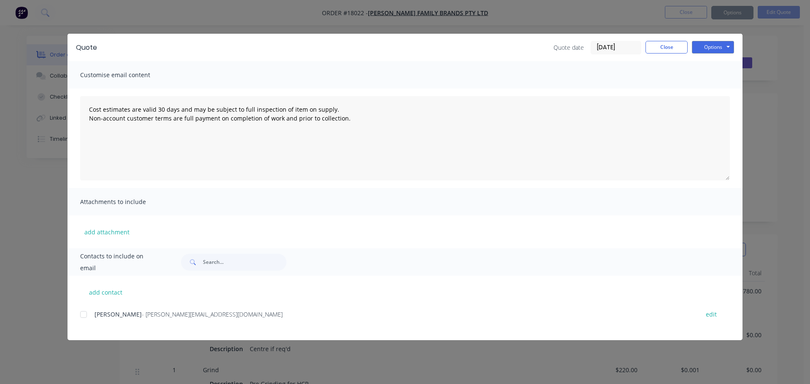
type textarea "Cost estimates are valid 30 days and may be subject to full inspection of item …"
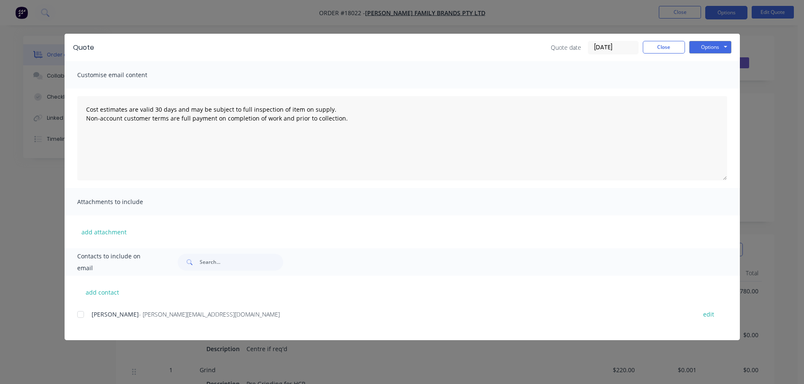
click at [154, 328] on div "Zach Bartsc - zach.bartsc@peterlehmannwines.com edit" at bounding box center [408, 320] width 662 height 22
click at [662, 49] on button "Close" at bounding box center [663, 47] width 42 height 13
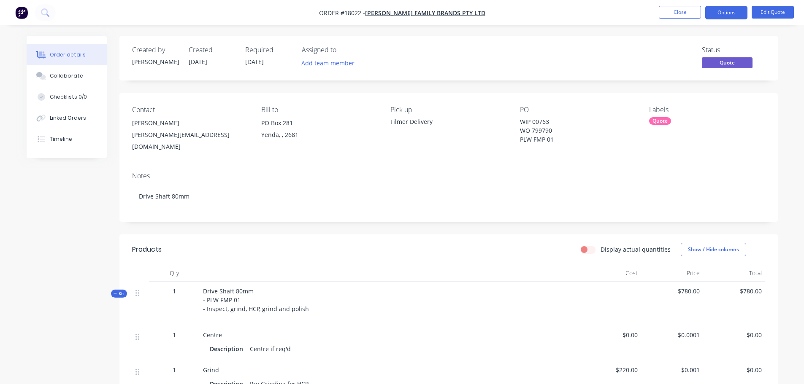
click at [205, 134] on div "zach.bartsc@peterlehmannwines.com" at bounding box center [190, 141] width 116 height 24
click at [715, 17] on button "Options" at bounding box center [726, 12] width 42 height 13
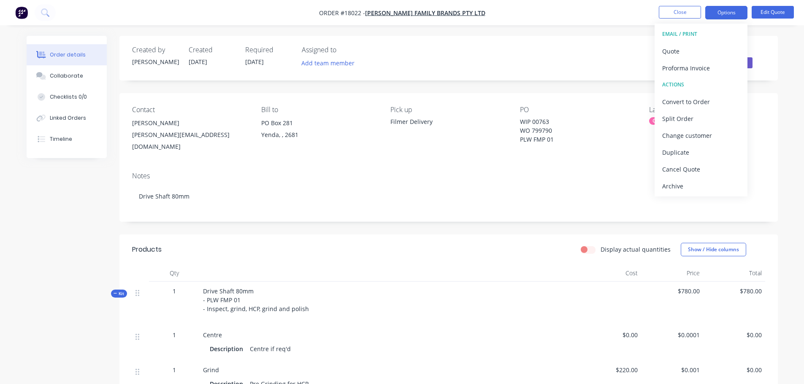
click at [390, 139] on div "Contact Zach Bartsc zach.bartsc@peterlehmannwines.com Bill to PO Box 281 Yenda,…" at bounding box center [448, 129] width 658 height 72
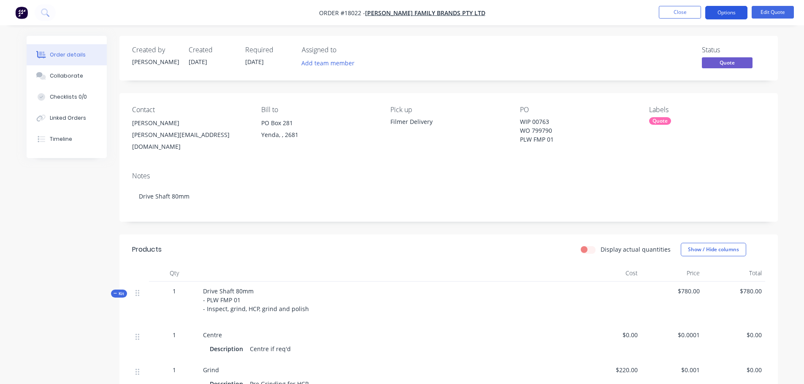
click at [732, 12] on button "Options" at bounding box center [726, 12] width 42 height 13
click at [765, 16] on button "Edit Quote" at bounding box center [772, 12] width 42 height 13
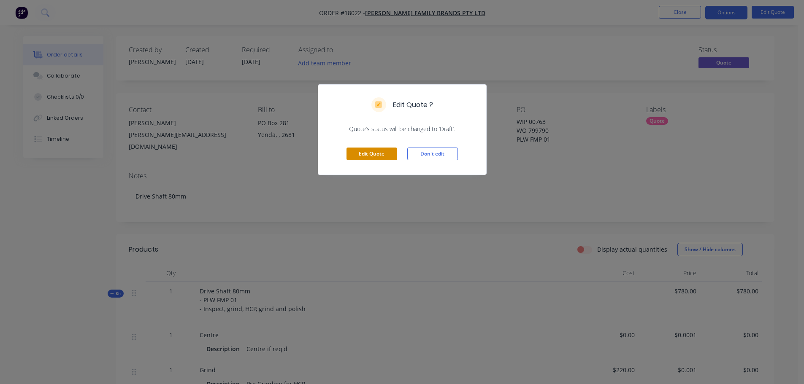
click at [388, 156] on button "Edit Quote" at bounding box center [371, 154] width 51 height 13
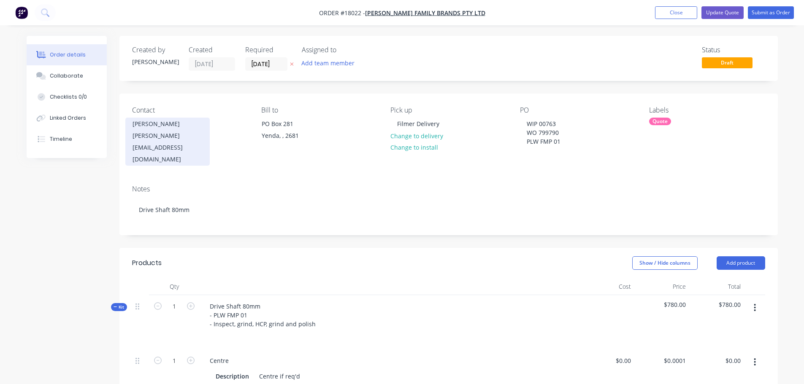
click at [161, 137] on div "zach.bartsc@peterlehmannwines.com" at bounding box center [167, 147] width 70 height 35
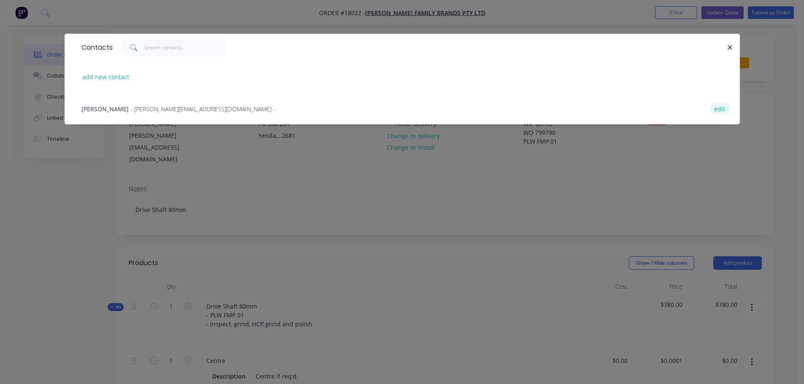
click at [723, 109] on button "edit" at bounding box center [719, 108] width 20 height 11
select select "AU"
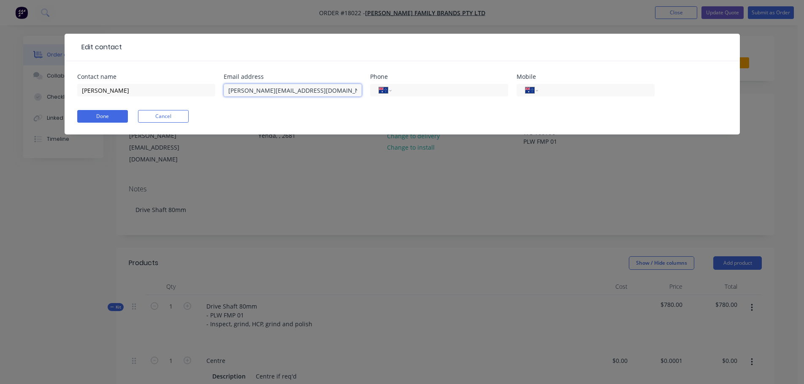
click at [259, 91] on input "zach.bartsc@peterlehmannwines.com" at bounding box center [293, 90] width 138 height 13
type input "zach.bartsch@peterlehmannwines.com"
click at [112, 118] on button "Done" at bounding box center [102, 116] width 51 height 13
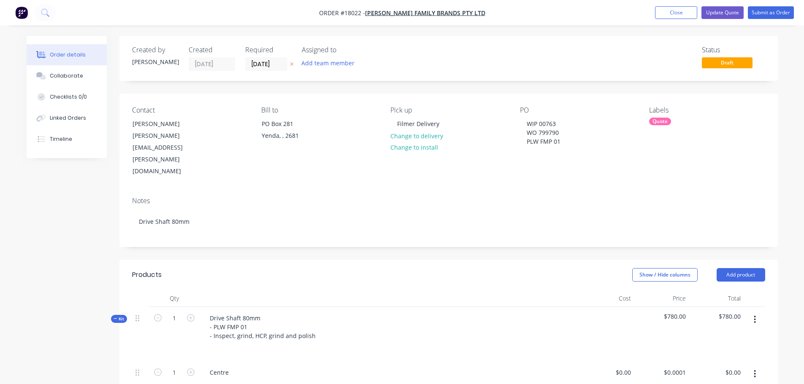
click at [212, 139] on div "Contact Zach Bartsc zach.bartsch@peterlehmannwines.com" at bounding box center [190, 141] width 116 height 71
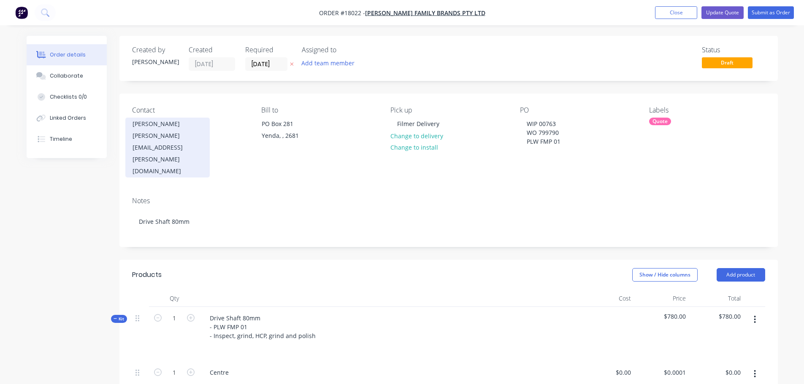
click at [202, 135] on div "zach.bartsch@peterlehmannwines.com" at bounding box center [167, 153] width 70 height 47
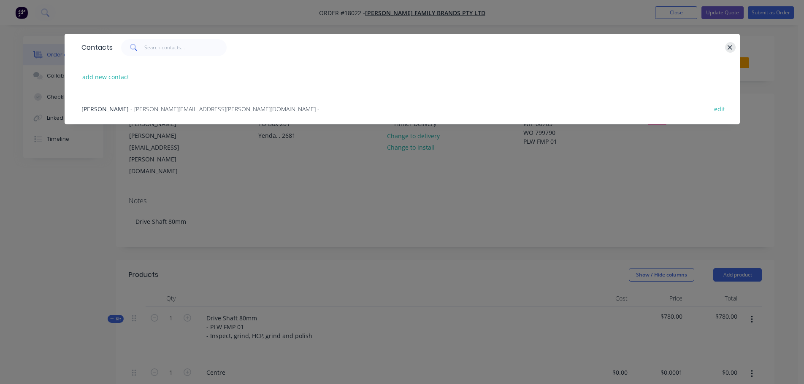
click at [730, 45] on icon "button" at bounding box center [729, 48] width 5 height 8
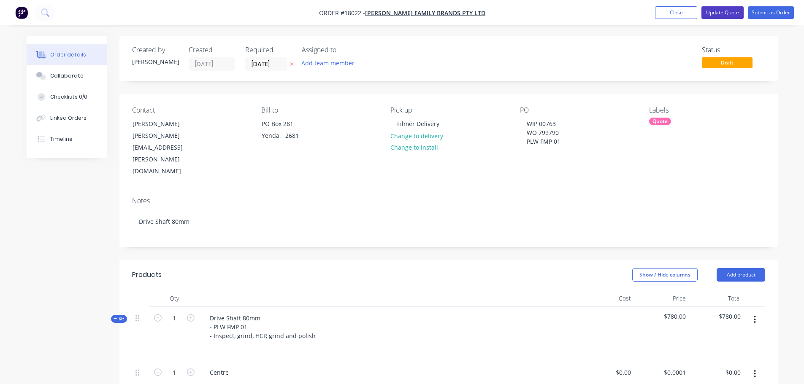
click at [728, 16] on button "Update Quote" at bounding box center [722, 12] width 42 height 13
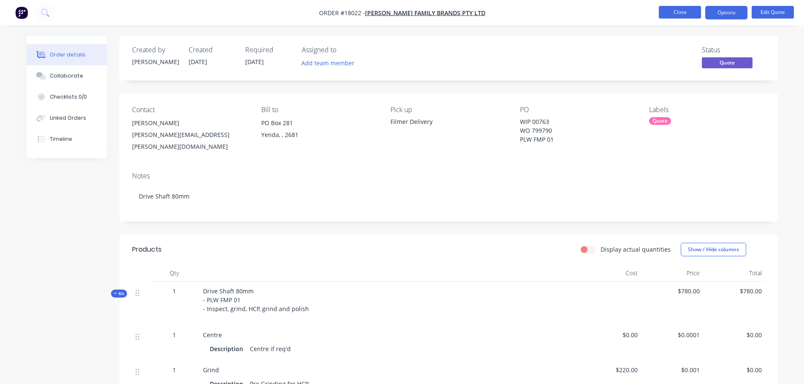
click at [692, 15] on button "Close" at bounding box center [679, 12] width 42 height 13
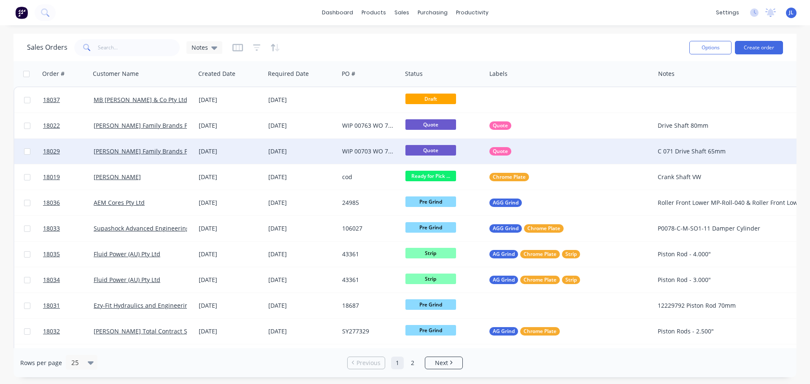
click at [358, 152] on div "WIP 00703 WO 799790 SFT-DRV-B71R" at bounding box center [369, 151] width 54 height 8
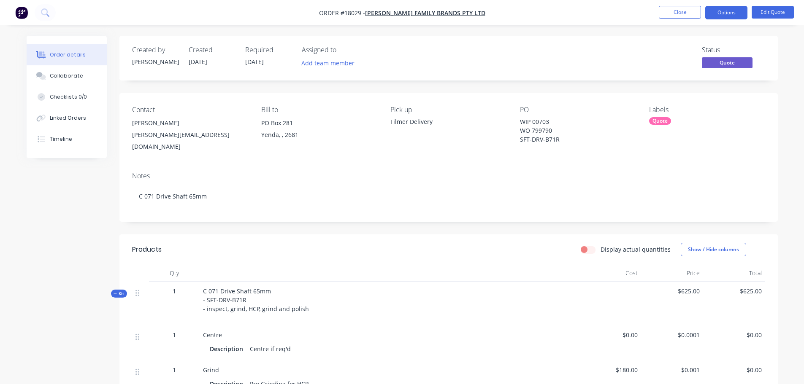
click at [531, 121] on div "WIP 00703 WO 799790 SFT-DRV-B71R" at bounding box center [572, 130] width 105 height 27
click at [778, 11] on button "Edit Quote" at bounding box center [772, 12] width 42 height 13
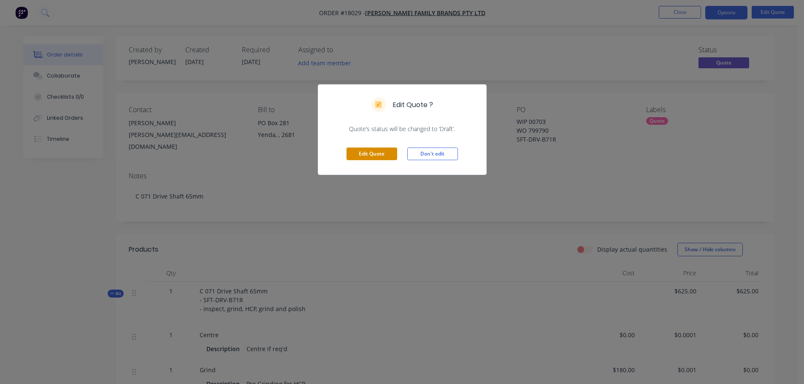
click at [364, 157] on button "Edit Quote" at bounding box center [371, 154] width 51 height 13
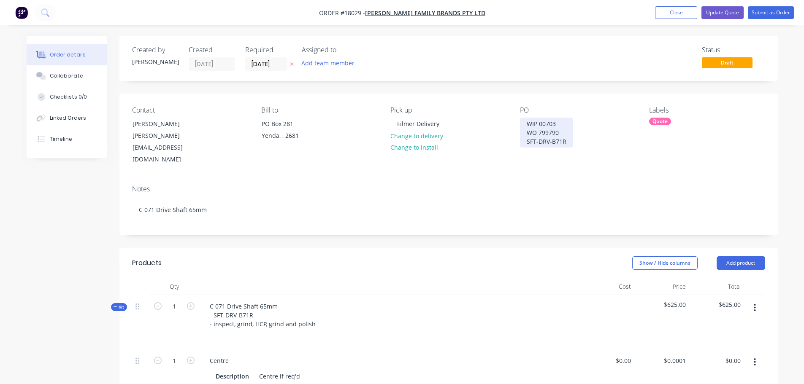
click at [544, 124] on div "WIP 00703 WO 799790 SFT-DRV-B71R" at bounding box center [546, 133] width 53 height 30
click at [533, 132] on div "WIP 00703 WO 799790 SFT-DRV-B71R" at bounding box center [546, 133] width 53 height 30
click at [531, 185] on div "Notes" at bounding box center [448, 189] width 633 height 8
click at [718, 17] on button "Update Quote" at bounding box center [722, 12] width 42 height 13
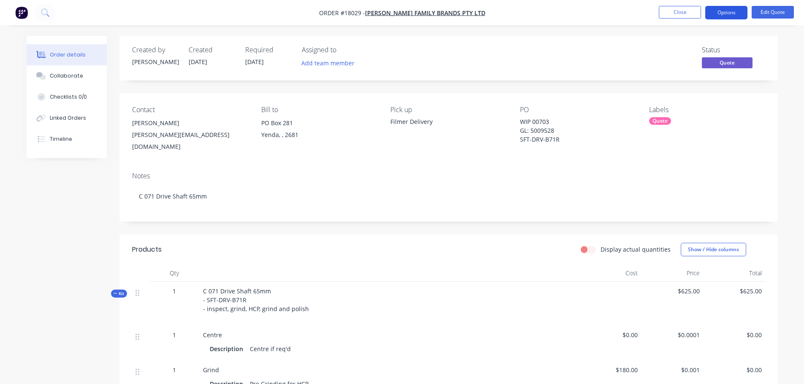
click at [725, 17] on button "Options" at bounding box center [726, 12] width 42 height 13
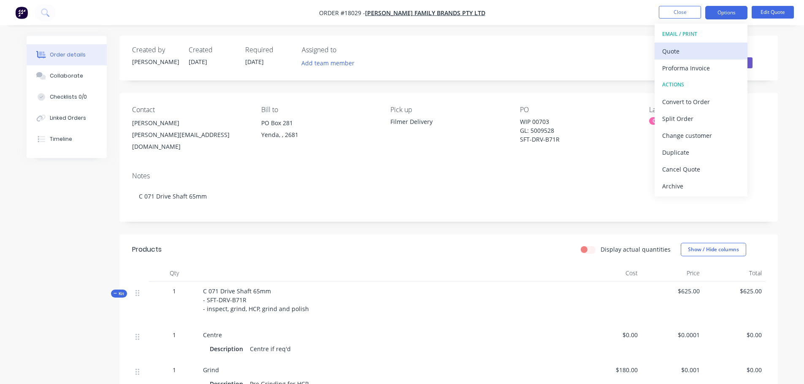
click at [706, 50] on div "Quote" at bounding box center [701, 51] width 78 height 12
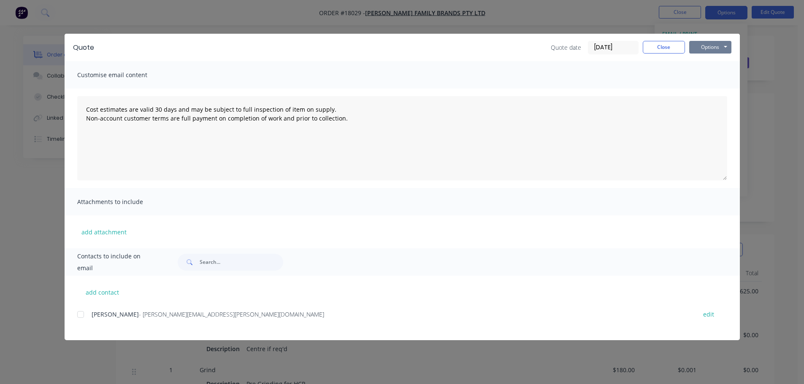
click at [712, 47] on button "Options" at bounding box center [710, 47] width 42 height 13
click at [714, 74] on button "Print" at bounding box center [716, 76] width 54 height 14
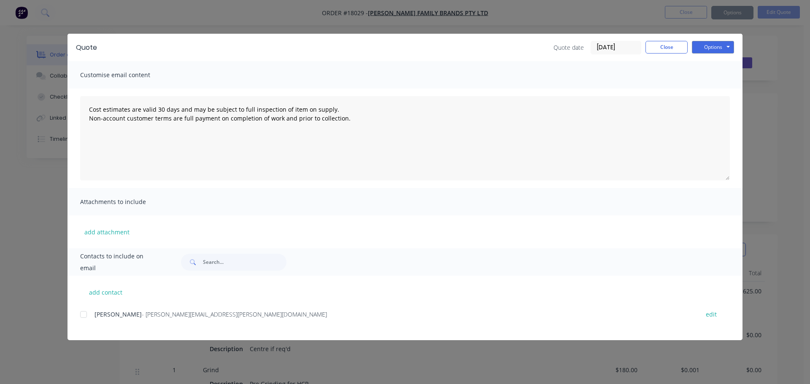
type textarea "Cost estimates are valid 30 days and may be subject to full inspection of item …"
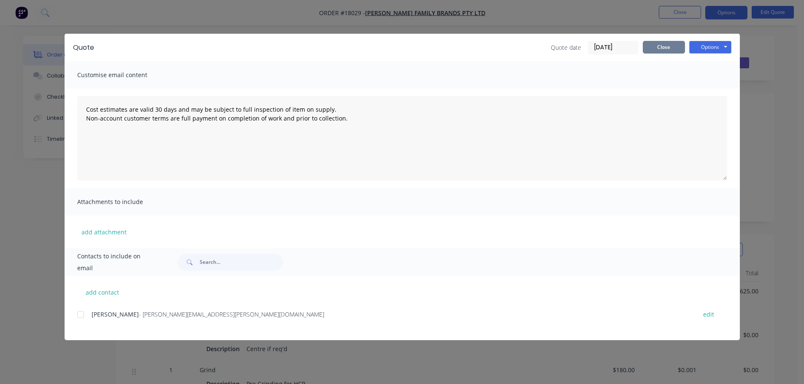
click at [667, 52] on button "Close" at bounding box center [663, 47] width 42 height 13
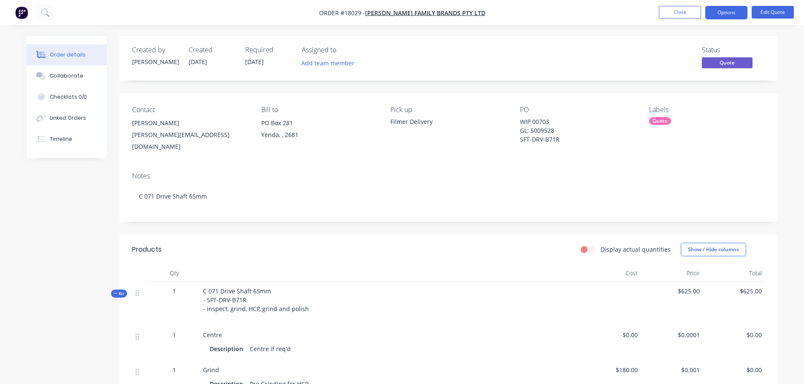
click at [550, 121] on div "WIP 00703 GL: 5009528 SFT-DRV-B71R" at bounding box center [572, 130] width 105 height 27
click at [546, 121] on div "WIP 00703 GL: 5009528 SFT-DRV-B71R" at bounding box center [572, 130] width 105 height 27
click at [762, 16] on button "Edit Quote" at bounding box center [772, 12] width 42 height 13
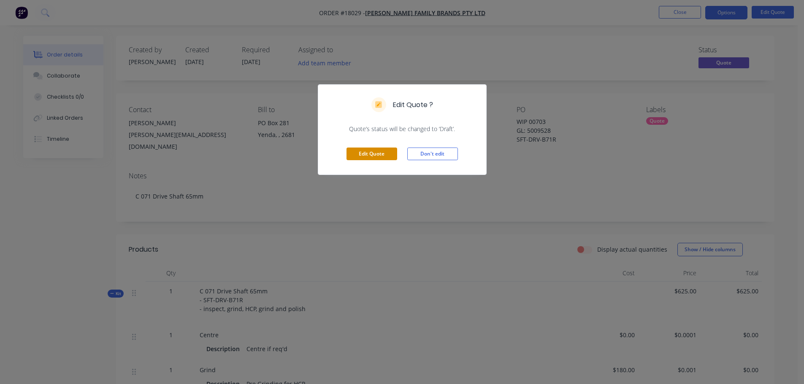
click at [388, 156] on button "Edit Quote" at bounding box center [371, 154] width 51 height 13
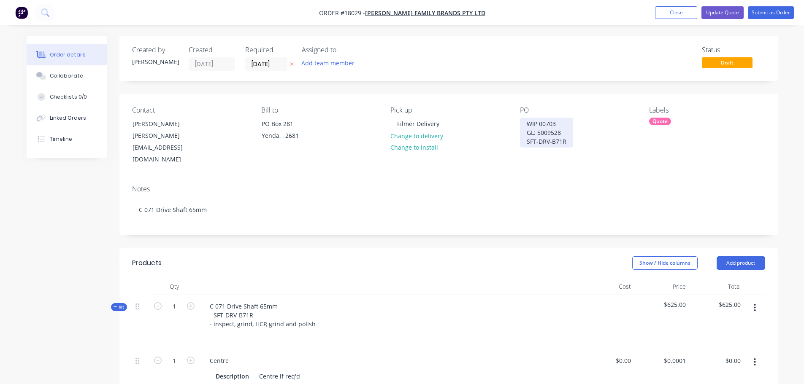
click at [554, 123] on div "WIP 00703 GL: 5009528 SFT-DRV-B71R" at bounding box center [546, 133] width 53 height 30
click at [564, 140] on div "WIP 00703 GL: 5009528 SFT-DRV-B71R" at bounding box center [546, 133] width 53 height 30
click at [721, 16] on button "Update Quote" at bounding box center [722, 12] width 42 height 13
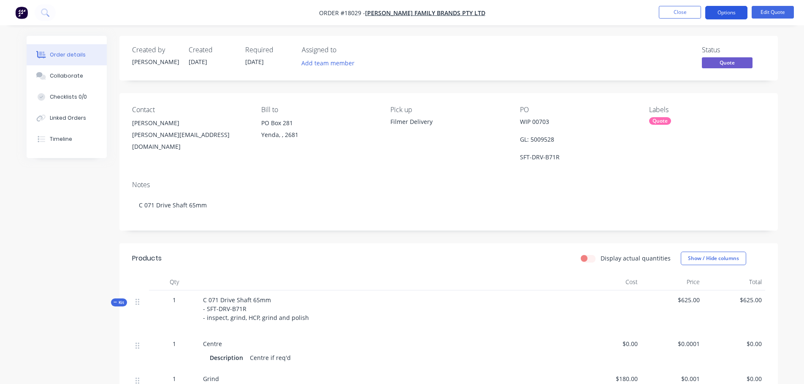
click at [720, 15] on button "Options" at bounding box center [726, 12] width 42 height 13
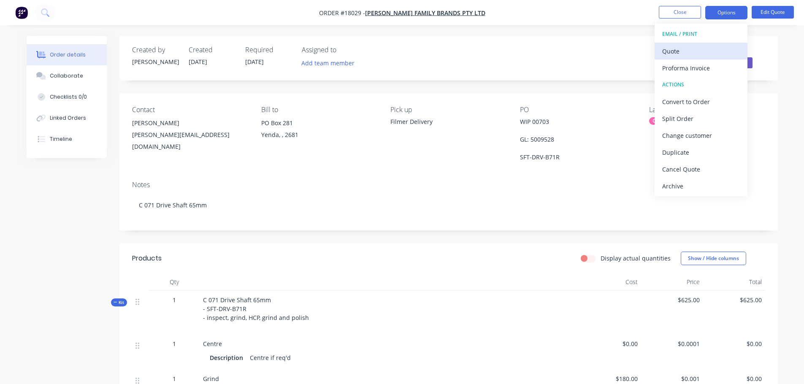
click at [699, 49] on div "Quote" at bounding box center [701, 51] width 78 height 12
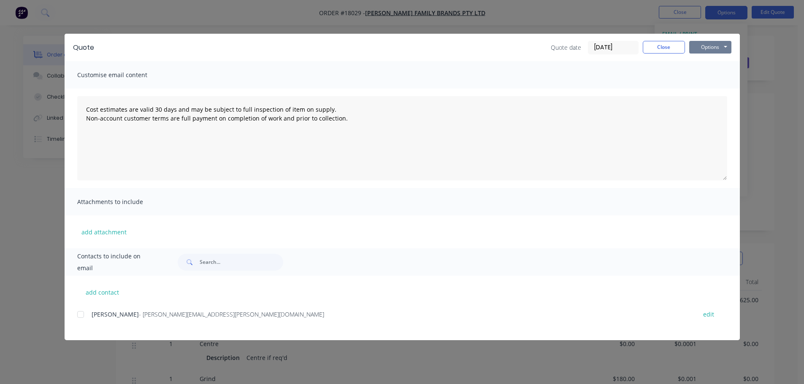
click at [717, 48] on button "Options" at bounding box center [710, 47] width 42 height 13
click at [713, 73] on button "Print" at bounding box center [716, 76] width 54 height 14
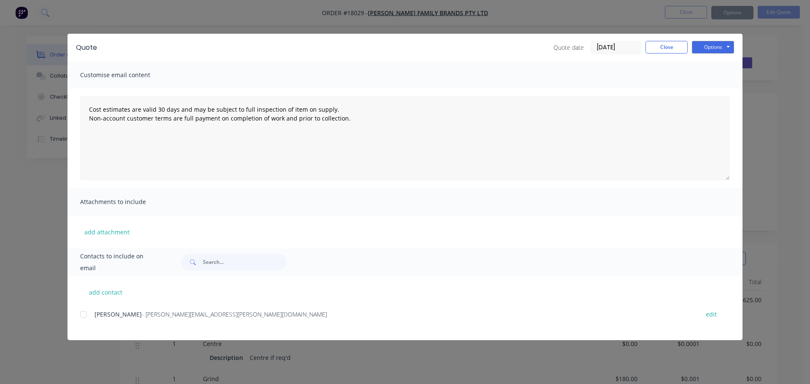
type textarea "Cost estimates are valid 30 days and may be subject to full inspection of item …"
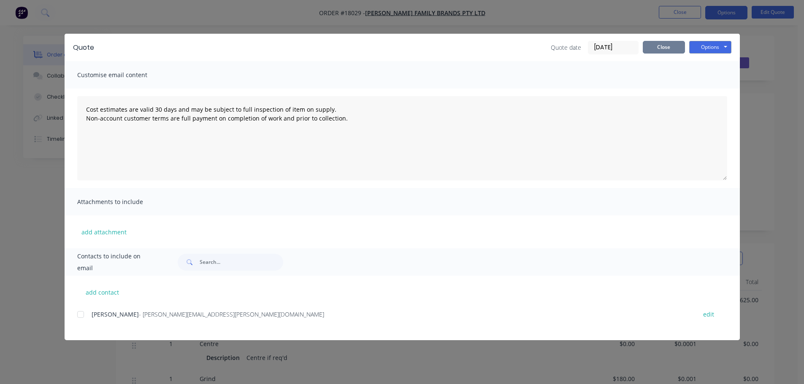
click at [644, 48] on button "Close" at bounding box center [663, 47] width 42 height 13
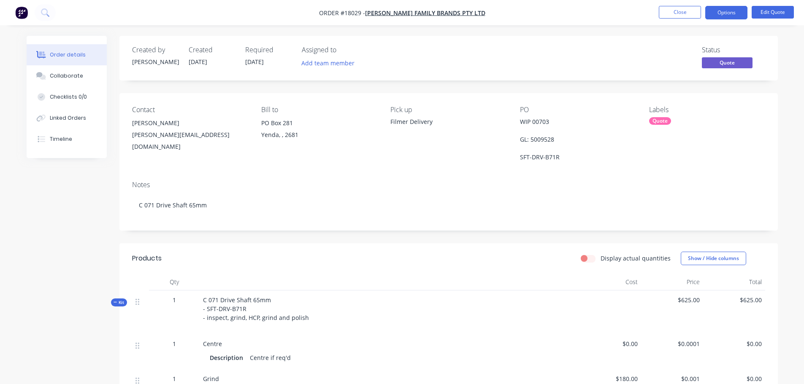
click at [555, 123] on div "WIP 00703 GL: 5009528 SFT-DRV-B71R" at bounding box center [572, 139] width 105 height 44
click at [754, 9] on button "Edit Quote" at bounding box center [772, 12] width 42 height 13
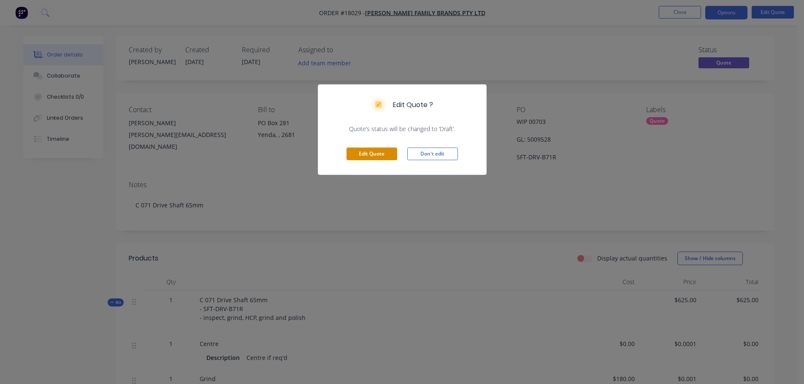
click at [378, 153] on button "Edit Quote" at bounding box center [371, 154] width 51 height 13
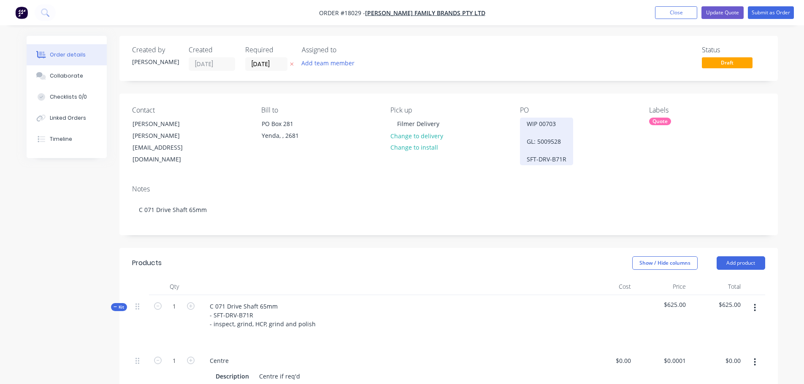
click at [563, 124] on div "WIP 00703 GL: 5009528 SFT-DRV-B71R" at bounding box center [546, 142] width 53 height 48
click at [564, 130] on div "WIP 00703 GL: 5009528 SFT-DRV-B71R" at bounding box center [546, 137] width 53 height 39
click at [622, 178] on div "Notes C 071 Drive Shaft 65mm" at bounding box center [448, 206] width 658 height 57
click at [716, 15] on button "Update Quote" at bounding box center [722, 12] width 42 height 13
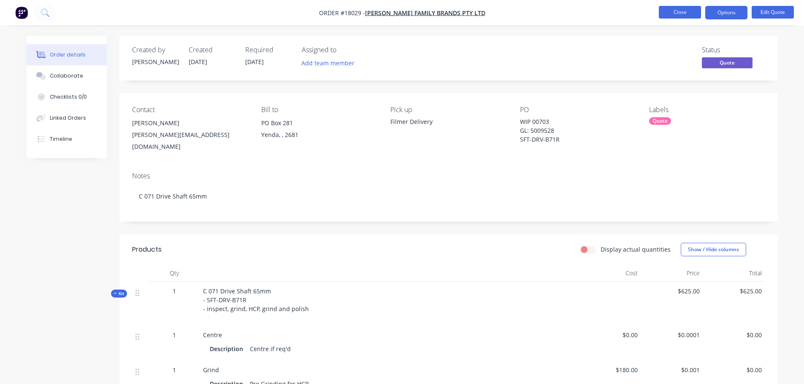
click at [680, 7] on button "Close" at bounding box center [679, 12] width 42 height 13
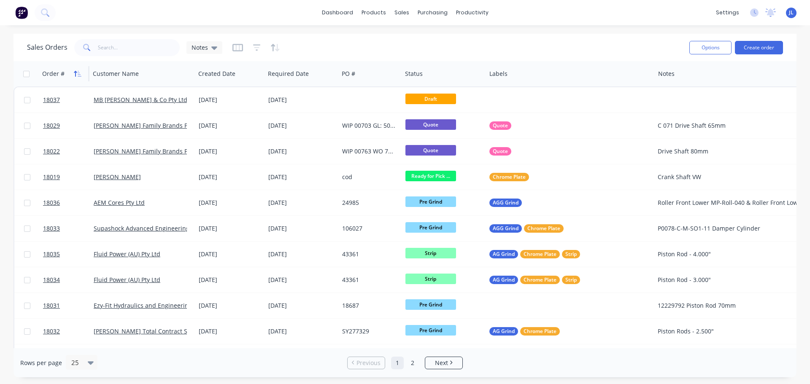
click at [73, 73] on button "button" at bounding box center [77, 73] width 13 height 13
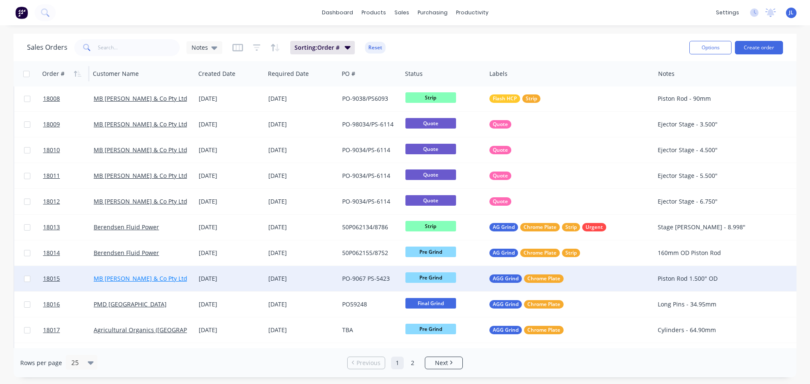
scroll to position [253, 0]
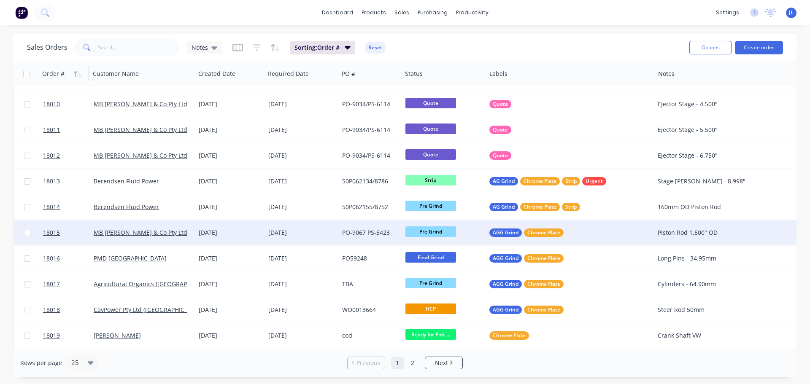
click at [427, 232] on span "Pre Grind" at bounding box center [430, 232] width 51 height 11
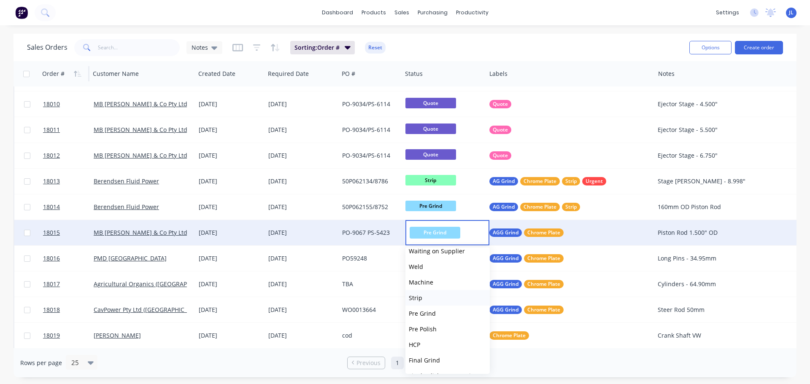
scroll to position [42, 0]
click at [437, 337] on span "Final Grind" at bounding box center [424, 341] width 31 height 8
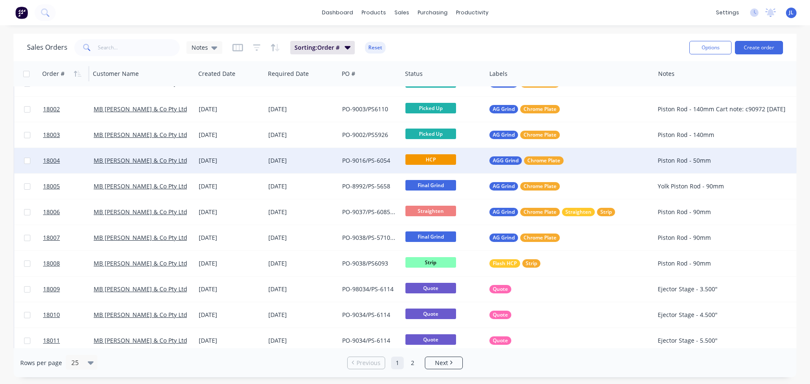
click at [444, 161] on span "HCP" at bounding box center [430, 159] width 51 height 11
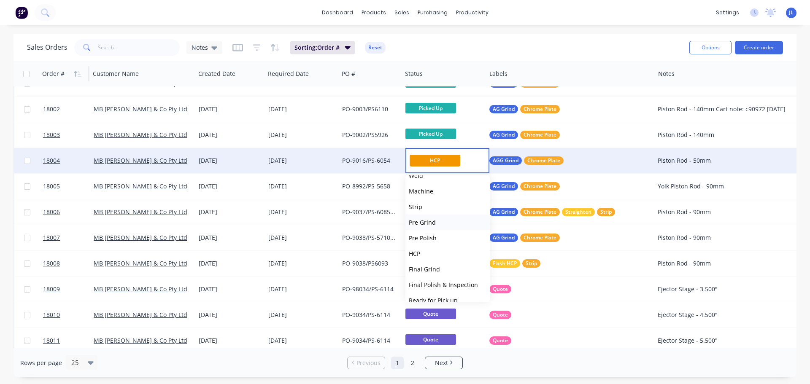
scroll to position [84, 0]
click at [442, 228] on button "Final Grind" at bounding box center [447, 227] width 84 height 16
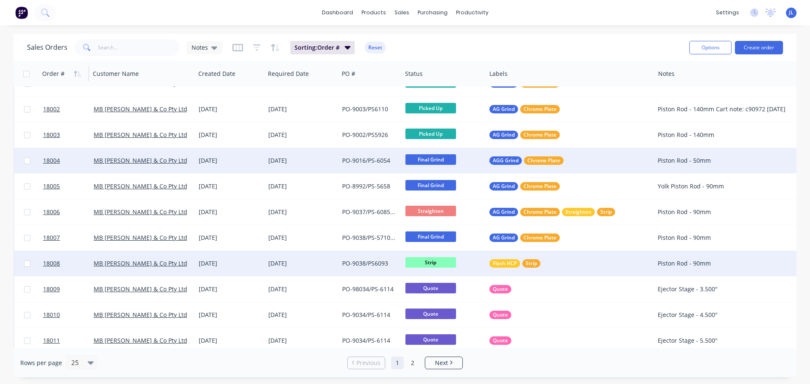
click at [442, 264] on span "Strip" at bounding box center [430, 262] width 51 height 11
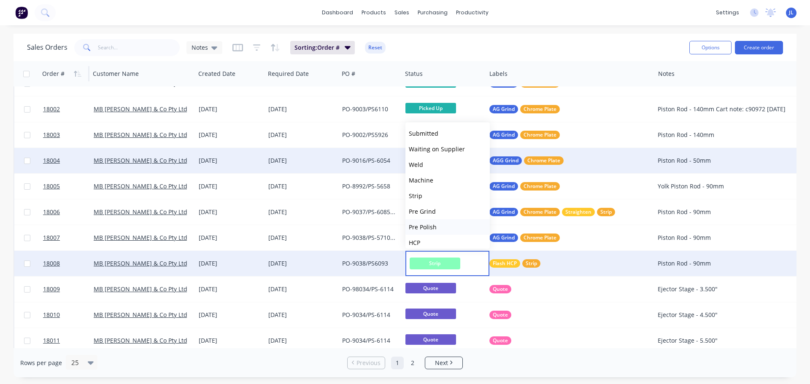
click at [439, 229] on button "Pre Polish" at bounding box center [447, 227] width 84 height 16
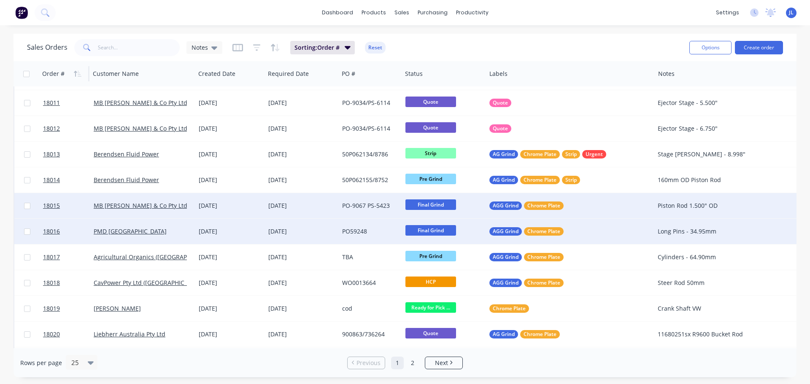
scroll to position [295, 0]
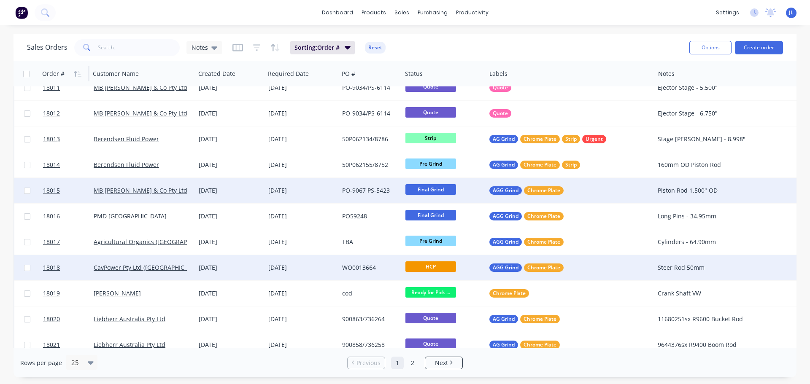
click at [425, 266] on span "HCP" at bounding box center [430, 267] width 51 height 11
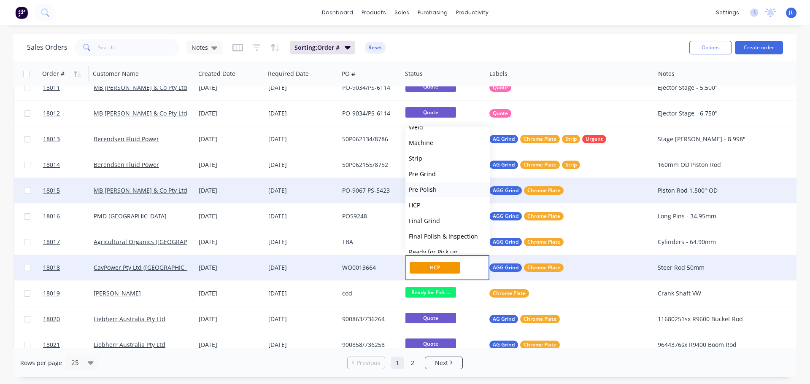
scroll to position [42, 0]
click at [436, 219] on span "Final Grind" at bounding box center [424, 220] width 31 height 8
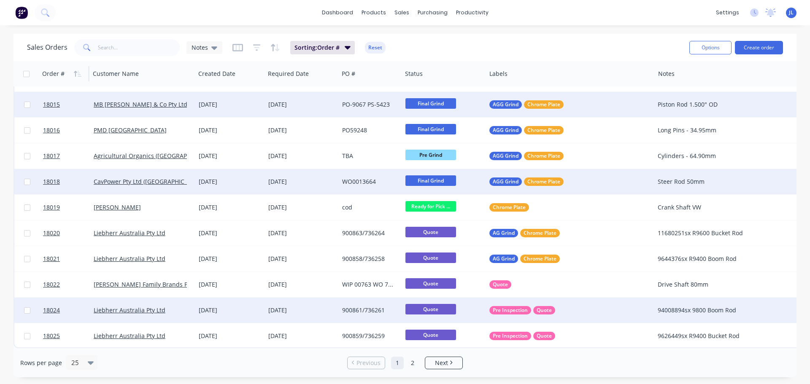
scroll to position [386, 0]
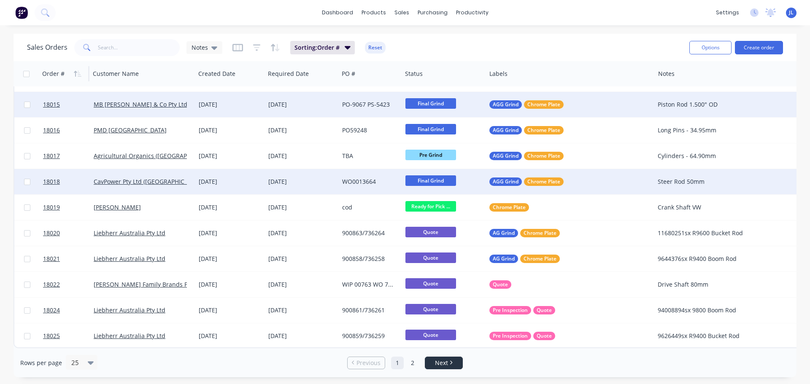
click at [443, 368] on li "Next" at bounding box center [444, 363] width 38 height 13
click at [396, 363] on link "1" at bounding box center [397, 363] width 13 height 13
click at [90, 360] on icon at bounding box center [91, 362] width 6 height 9
click at [80, 343] on div "100" at bounding box center [81, 342] width 32 height 16
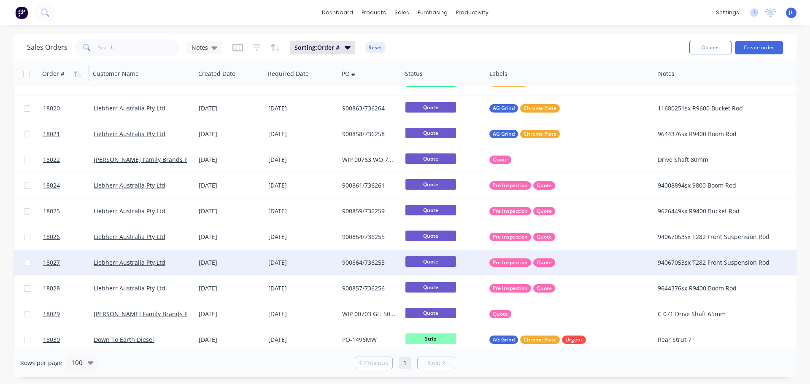
scroll to position [548, 0]
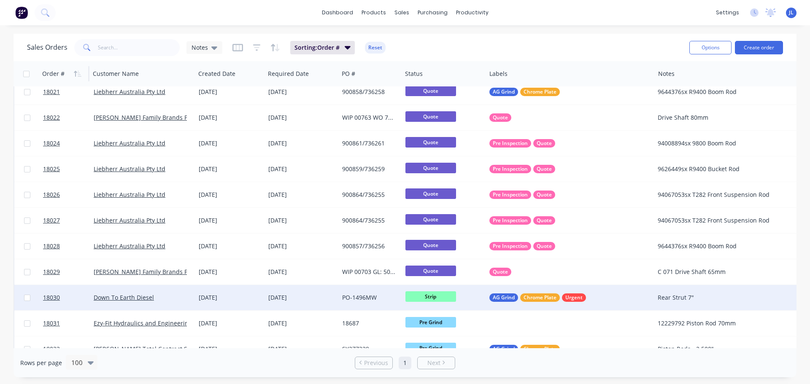
click at [447, 297] on span "Strip" at bounding box center [430, 296] width 51 height 11
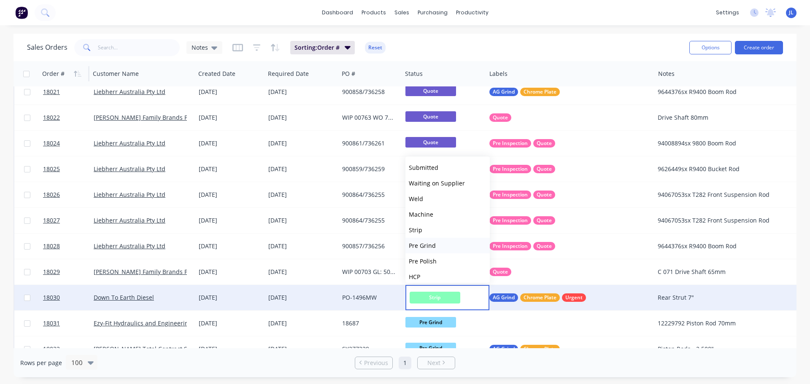
click at [438, 248] on button "Pre Grind" at bounding box center [447, 246] width 84 height 16
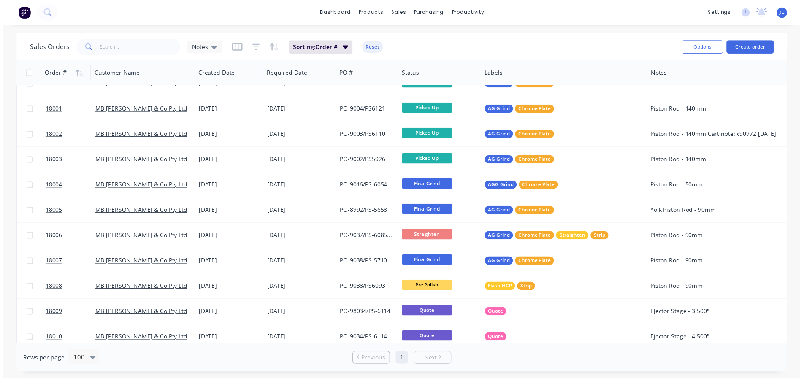
scroll to position [0, 0]
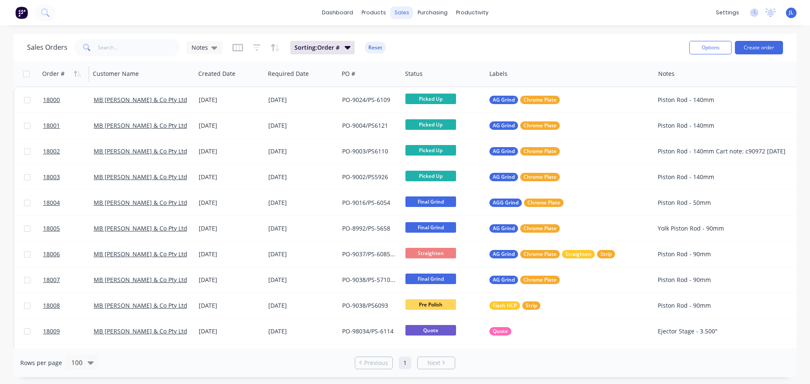
click at [393, 16] on div "sales" at bounding box center [401, 12] width 23 height 13
click at [410, 38] on div at bounding box center [406, 41] width 13 height 8
click at [111, 45] on input "text" at bounding box center [139, 47] width 82 height 17
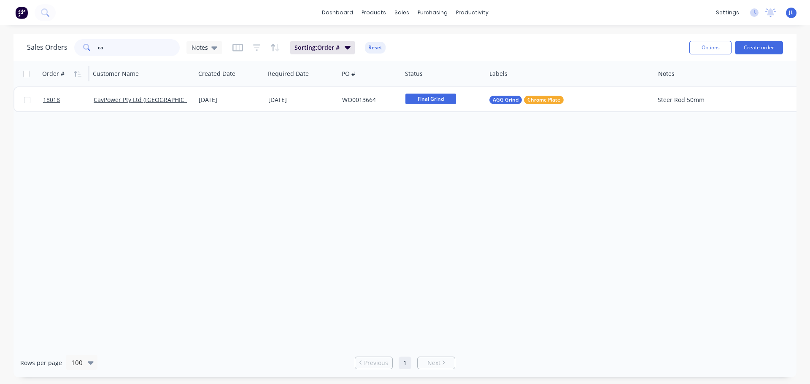
type input "c"
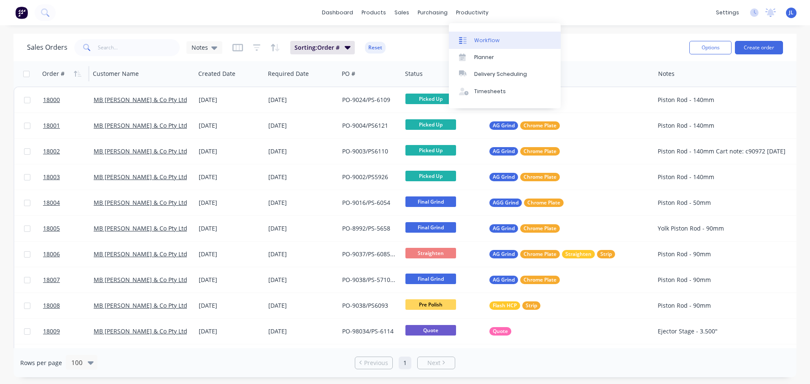
click at [481, 34] on link "Workflow" at bounding box center [505, 40] width 112 height 17
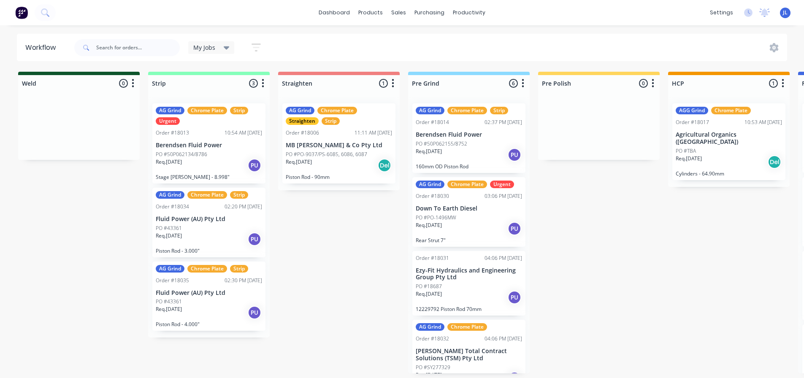
click at [213, 51] on span "My Jobs" at bounding box center [204, 47] width 22 height 9
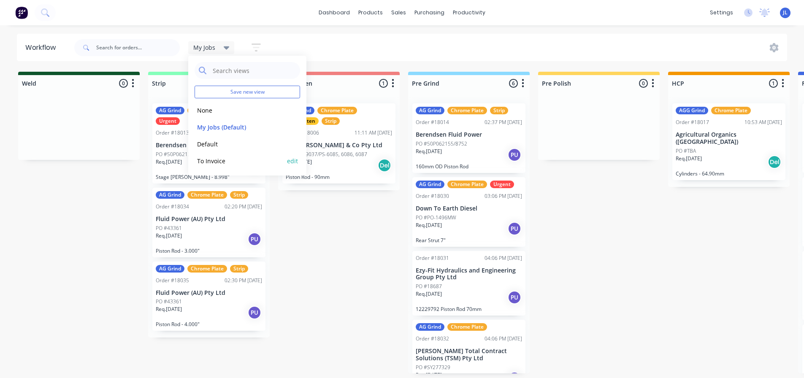
click at [214, 160] on button "To Invoice" at bounding box center [239, 161] width 90 height 10
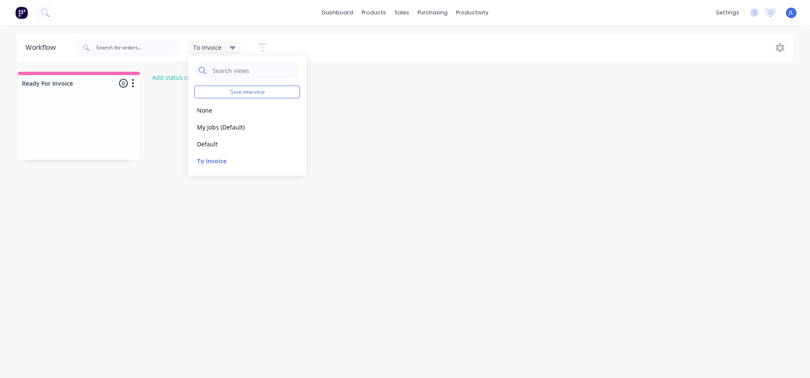
click at [146, 234] on div "Workflow To Invoice Save new view None edit My Jobs (Default) edit Default edit…" at bounding box center [405, 197] width 810 height 327
click at [230, 51] on icon at bounding box center [233, 47] width 6 height 9
click at [212, 128] on button "My Jobs (Default)" at bounding box center [239, 127] width 90 height 10
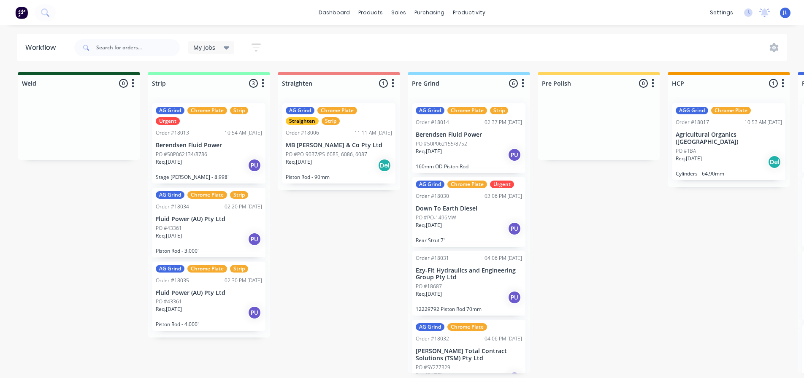
click at [522, 84] on icon "button" at bounding box center [522, 83] width 3 height 11
drag, startPoint x: 483, startPoint y: 209, endPoint x: 482, endPoint y: 127, distance: 82.3
click at [482, 124] on div "AG Grind Chrome Plate Strip Order #18014 02:37 PM 15/08/25 Berendsen Fluid Powe…" at bounding box center [468, 235] width 121 height 277
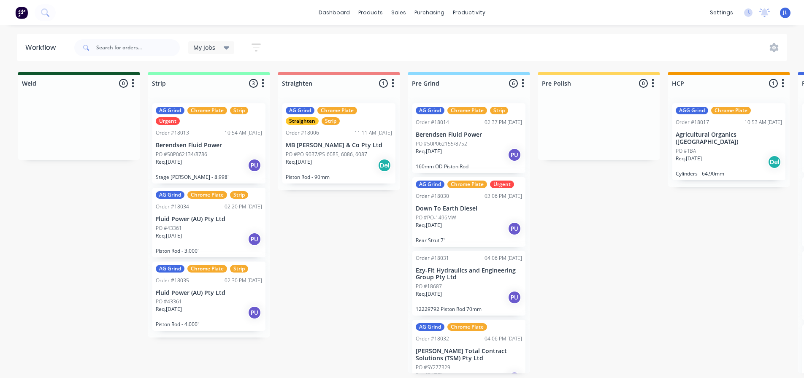
click at [503, 197] on div "03:06 PM 21/08/25" at bounding box center [503, 196] width 38 height 8
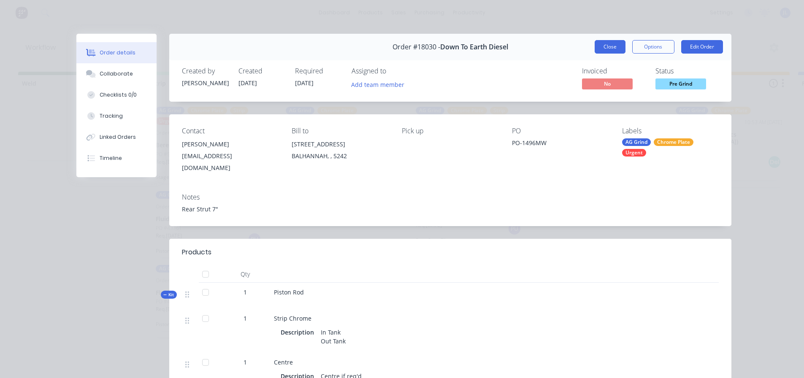
click at [595, 50] on button "Close" at bounding box center [609, 46] width 31 height 13
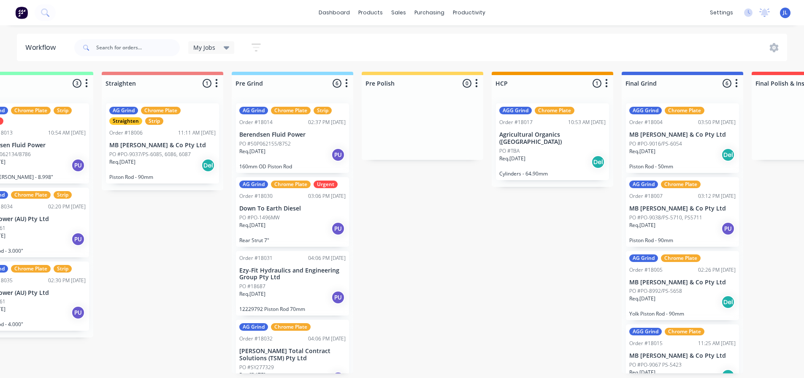
scroll to position [2, 228]
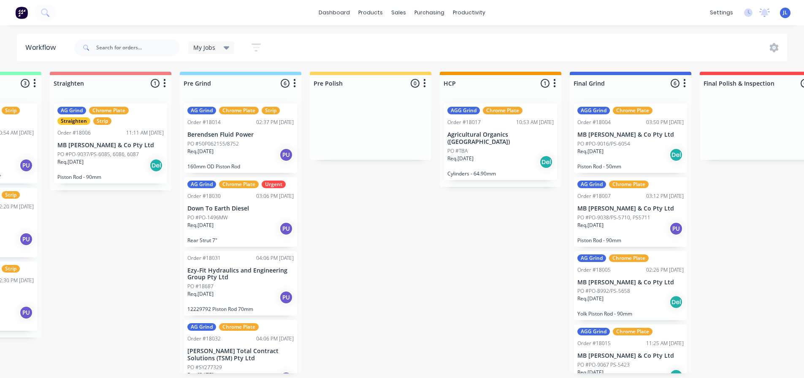
click at [225, 49] on icon at bounding box center [227, 47] width 6 height 9
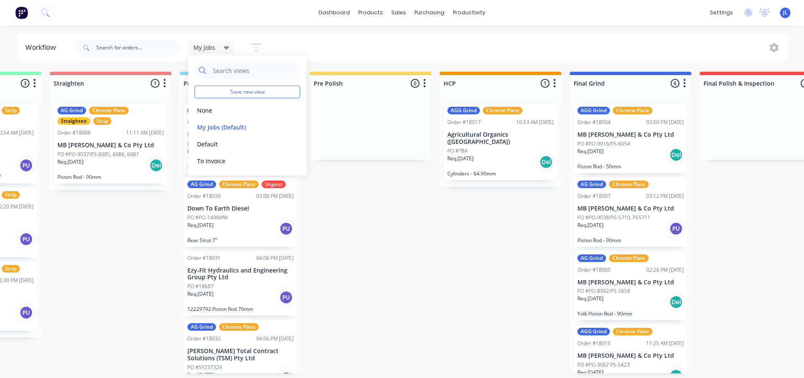
click at [225, 49] on icon at bounding box center [227, 47] width 6 height 9
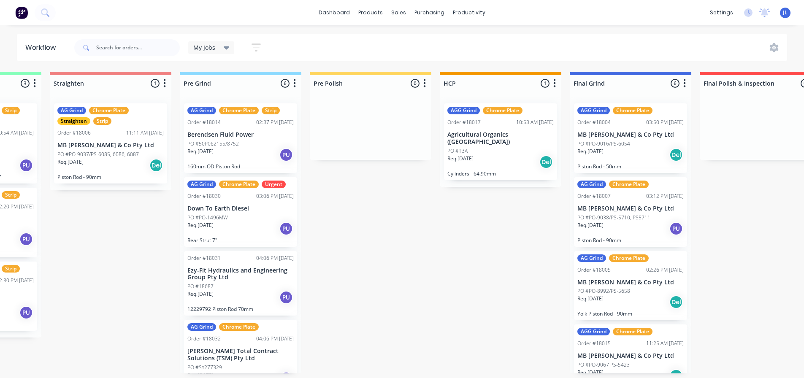
click at [483, 258] on div "Weld 0 Status colour #0E552C hex #0E552C Save Cancel Notifications Email SMS Su…" at bounding box center [713, 223] width 1896 height 302
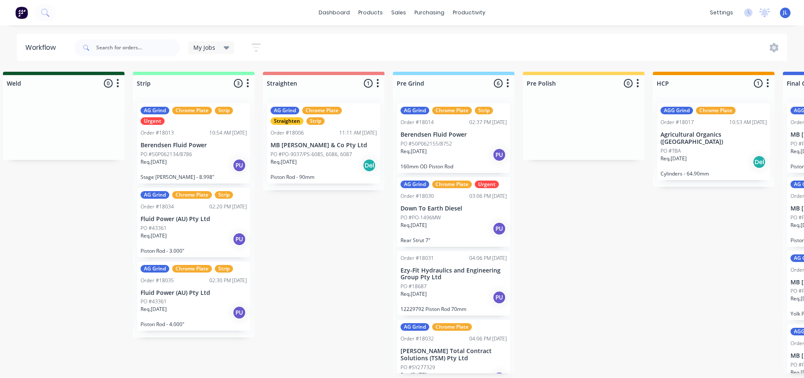
scroll to position [0, 7]
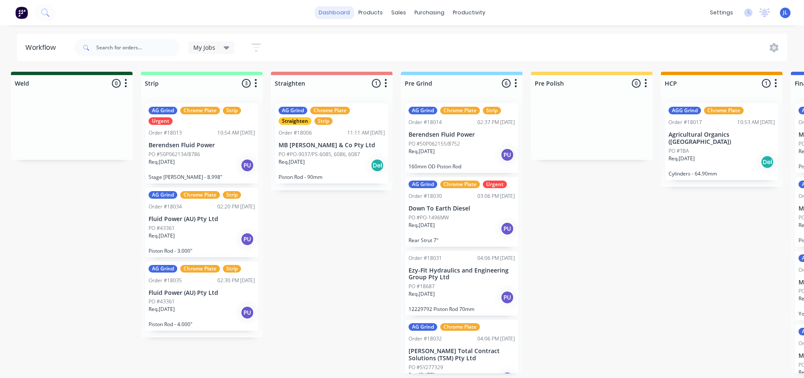
click at [344, 10] on link "dashboard" at bounding box center [334, 12] width 40 height 13
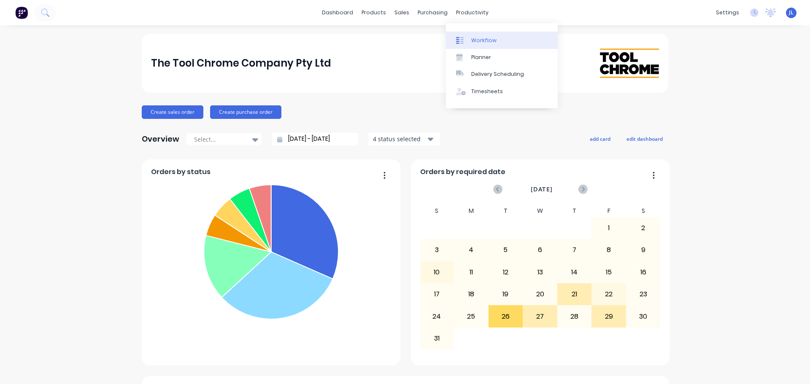
click at [472, 40] on div "Workflow" at bounding box center [483, 41] width 25 height 8
